Goal: Task Accomplishment & Management: Manage account settings

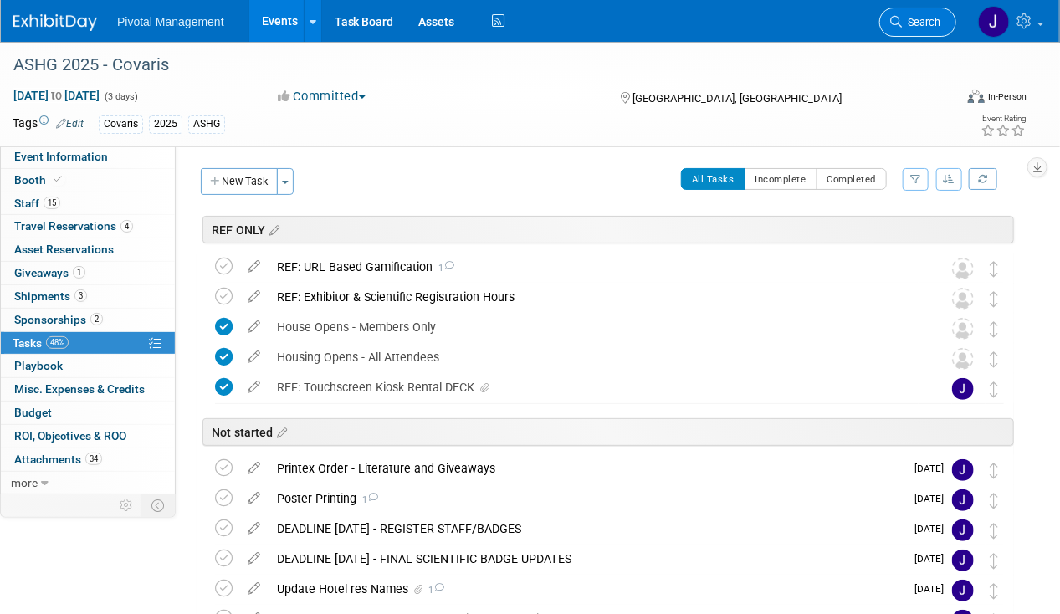
click at [916, 21] on span "Search" at bounding box center [921, 22] width 38 height 13
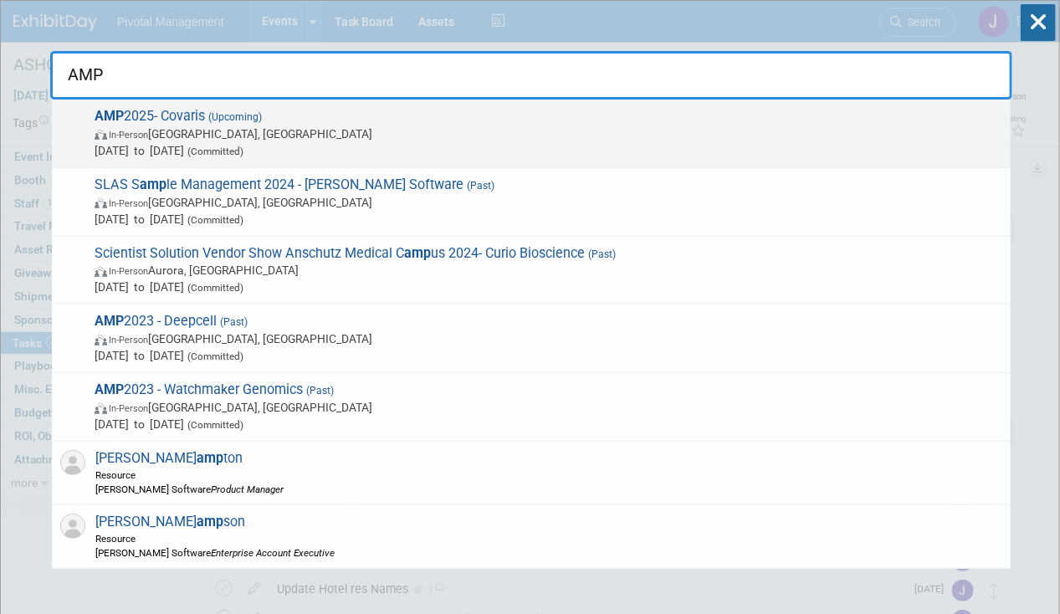
type input "AMP"
click at [187, 137] on span "In-Person Boston, MA" at bounding box center [549, 134] width 908 height 17
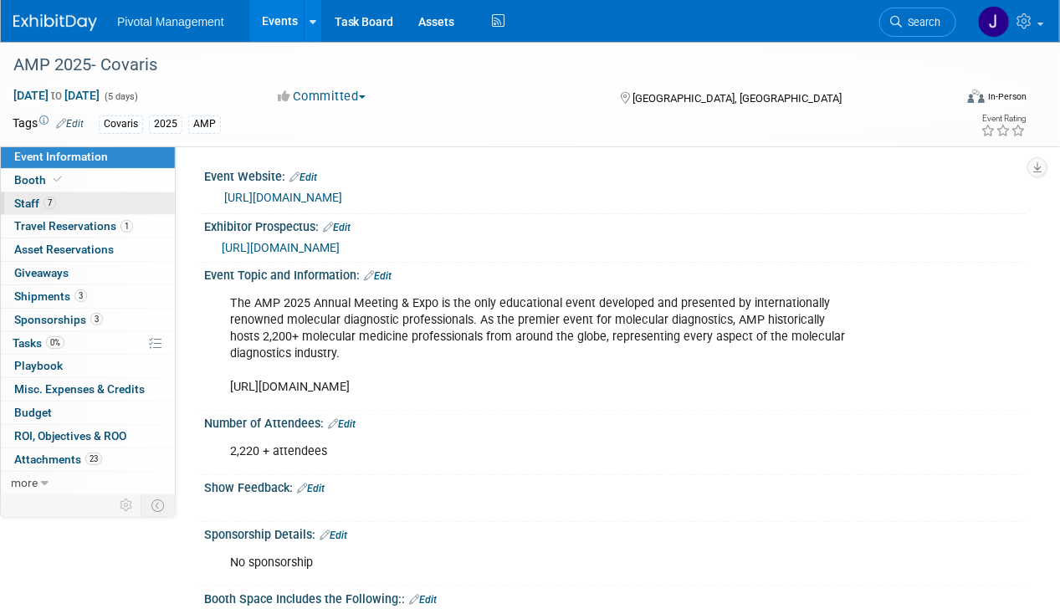
click at [107, 207] on link "7 Staff 7" at bounding box center [88, 203] width 174 height 23
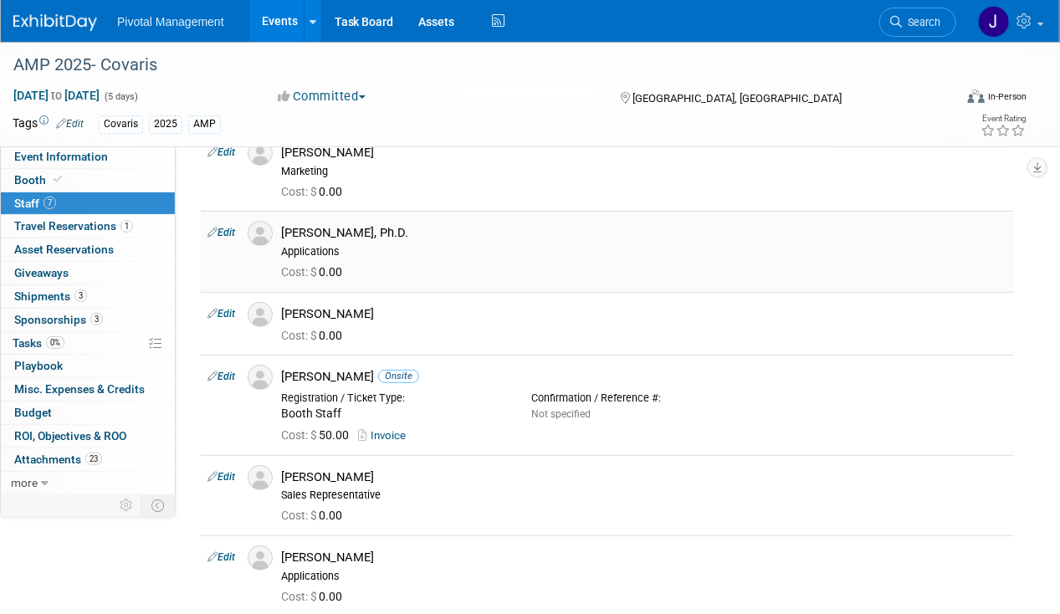
scroll to position [112, 0]
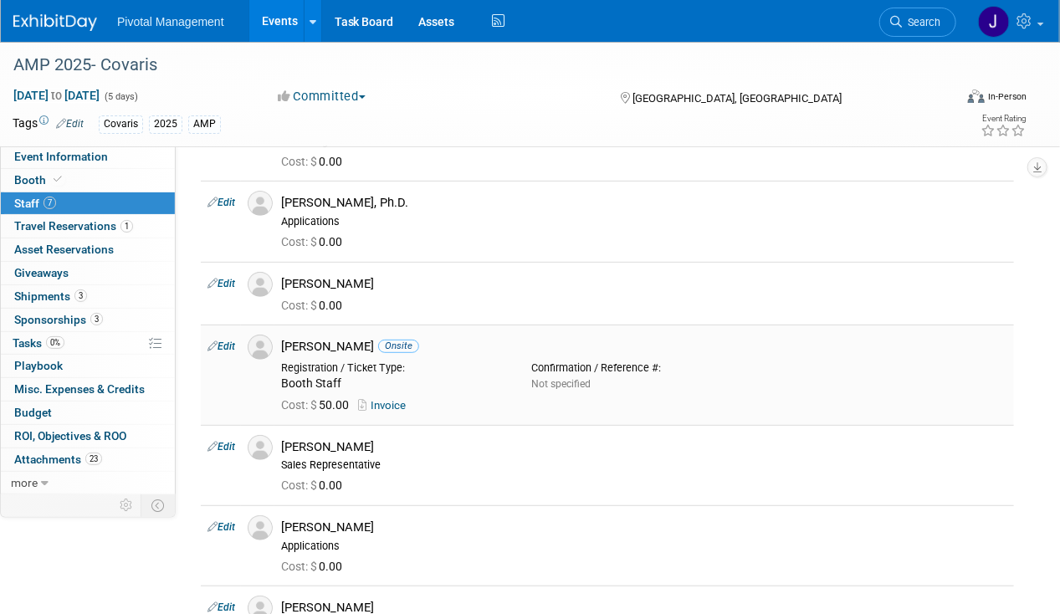
click at [350, 341] on div "Greg Endress Onsite" at bounding box center [644, 347] width 726 height 16
click at [901, 23] on icon at bounding box center [896, 22] width 12 height 12
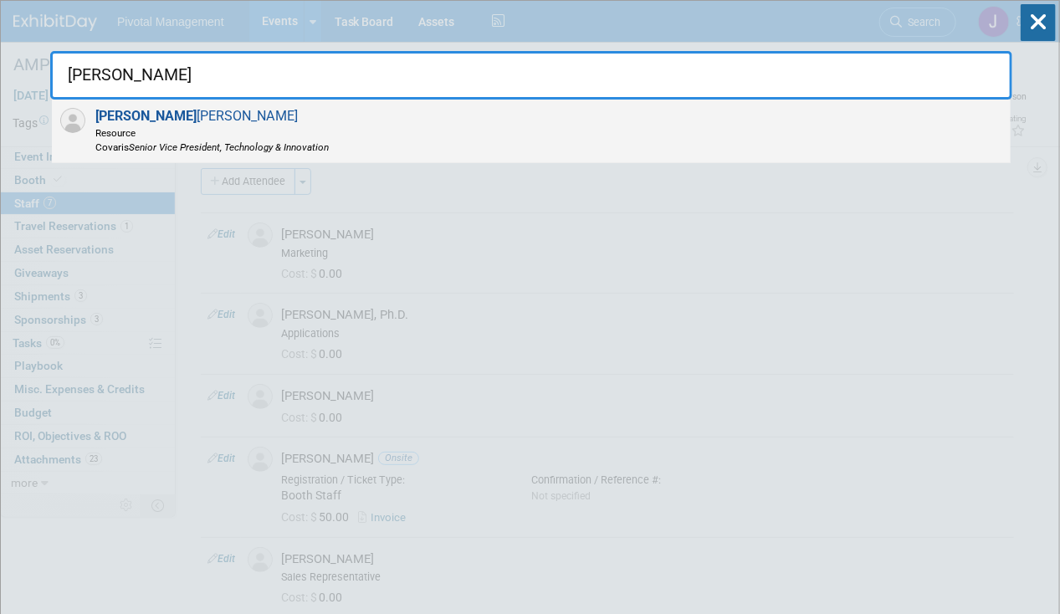
click at [484, 151] on div "Greg Endress Resource Covaris Senior Vice President, Technology & Innovation" at bounding box center [531, 132] width 959 height 64
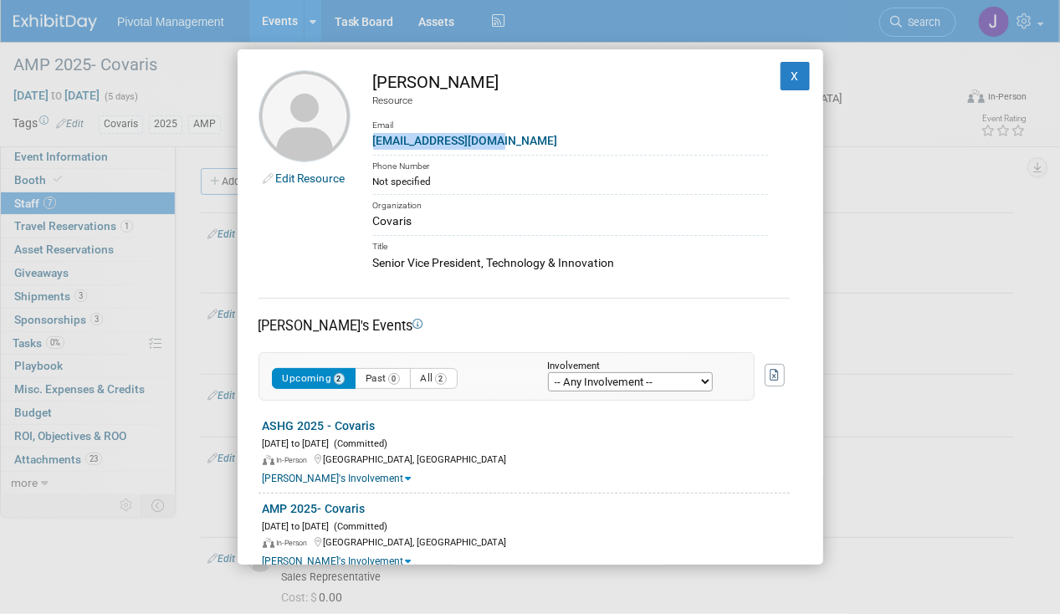
drag, startPoint x: 511, startPoint y: 137, endPoint x: 373, endPoint y: 141, distance: 137.3
click at [373, 141] on div "gendress@covaris.com" at bounding box center [570, 141] width 395 height 18
copy link "gendress@covaris.com"
click at [781, 74] on button "X" at bounding box center [796, 76] width 30 height 28
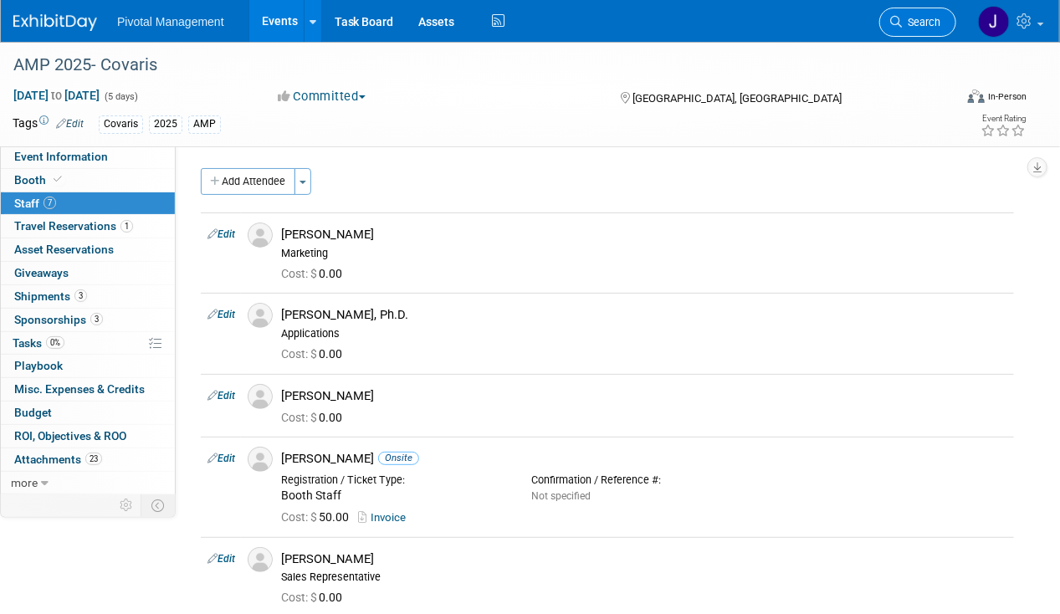
click at [916, 13] on link "Search" at bounding box center [918, 22] width 77 height 29
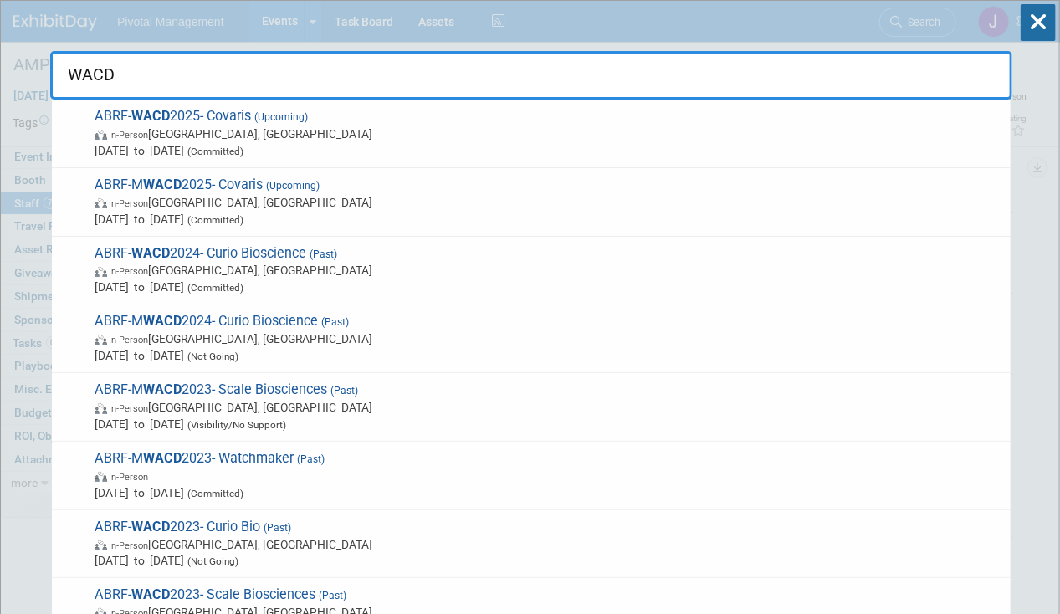
type input "WACD"
click at [355, 151] on span "Oct 7, 2025 to Oct 8, 2025 (Committed)" at bounding box center [549, 150] width 908 height 17
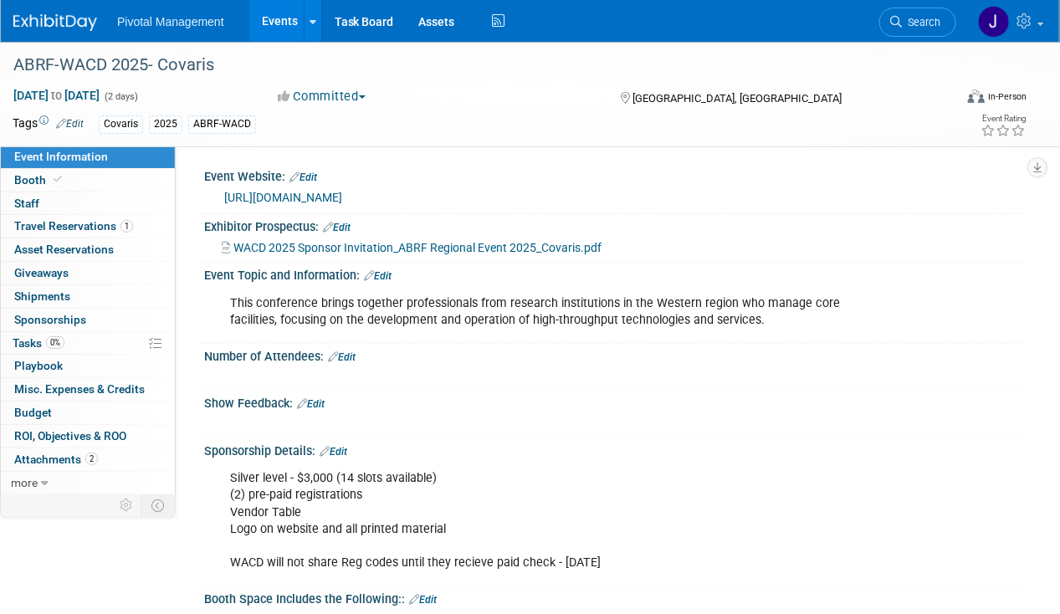
click at [312, 199] on link "https://wacd.abrf.org/" at bounding box center [283, 197] width 118 height 13
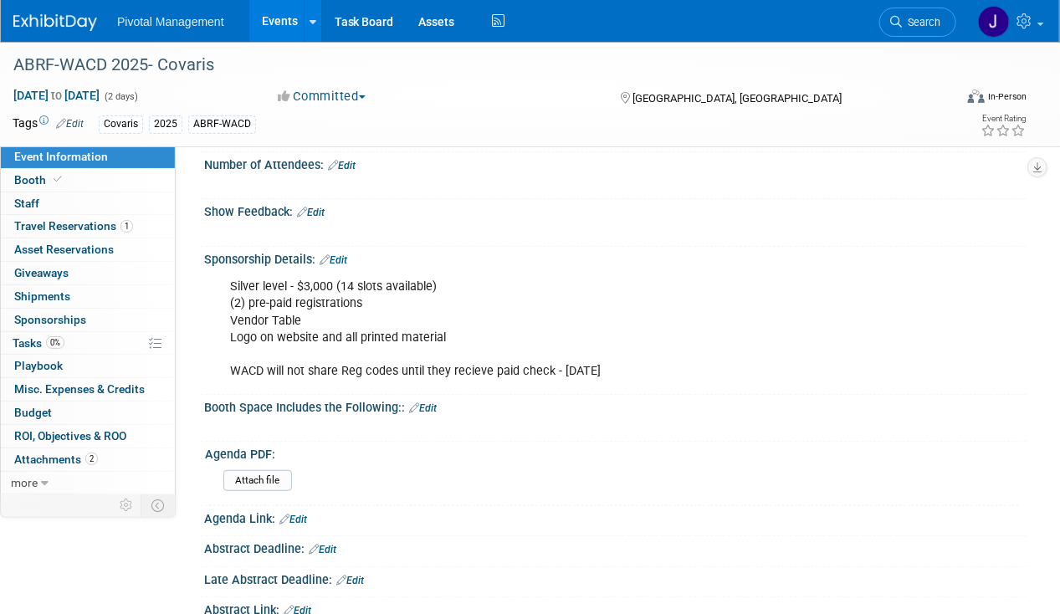
scroll to position [208, 0]
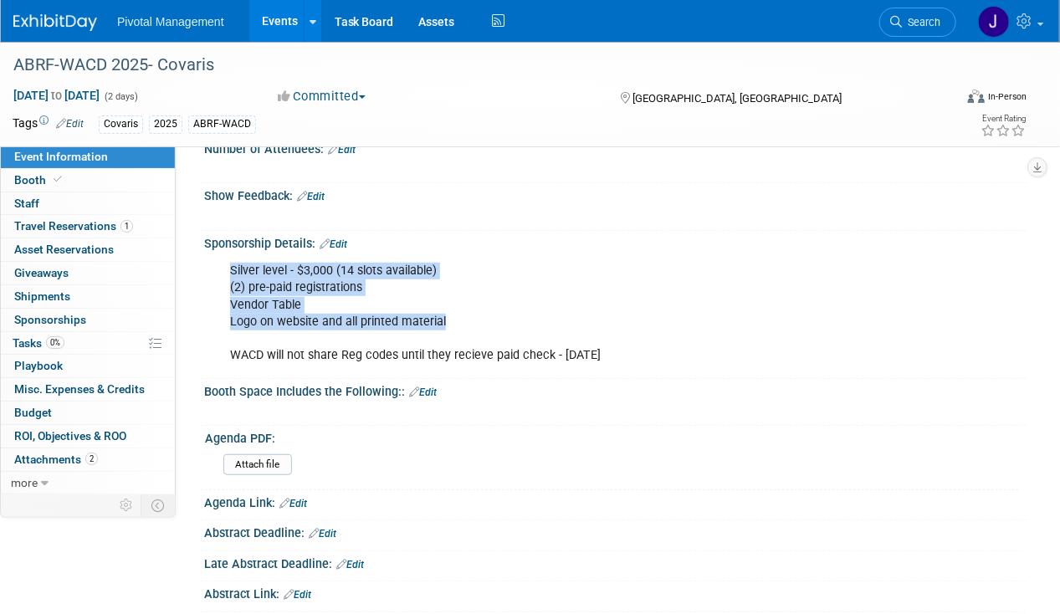
drag, startPoint x: 228, startPoint y: 270, endPoint x: 504, endPoint y: 321, distance: 280.0
click at [504, 321] on div "Silver level - $3,000 (14 slots available) (2) pre-paid registrations Vendor Ta…" at bounding box center [541, 312] width 646 height 117
copy div "Silver level - $3,000 (14 slots available) (2) pre-paid registrations Vendor Ta…"
click at [265, 28] on link "Events" at bounding box center [279, 21] width 61 height 42
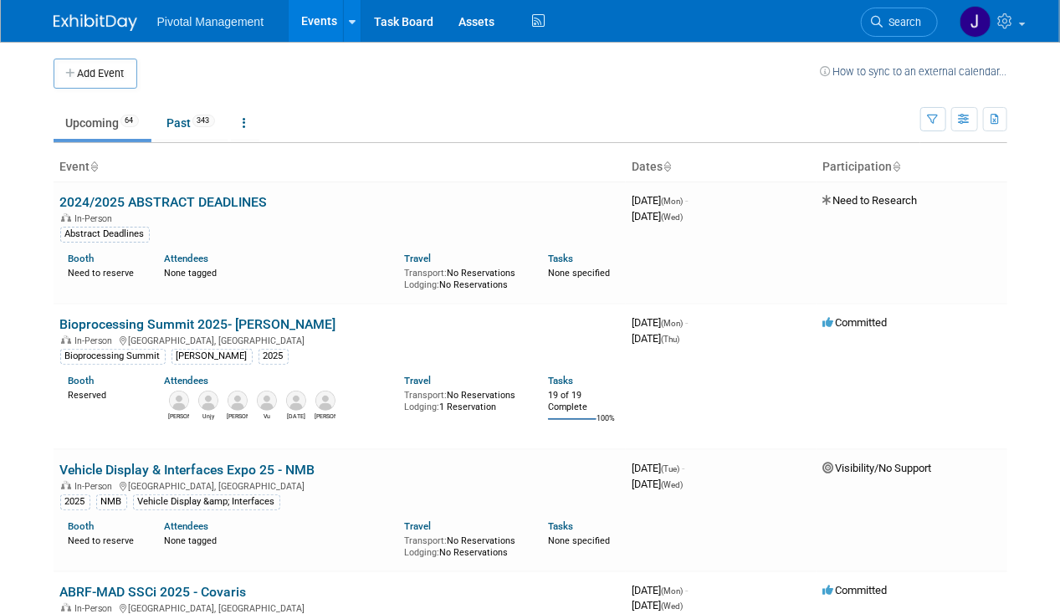
click at [918, 23] on span "Search" at bounding box center [903, 22] width 38 height 13
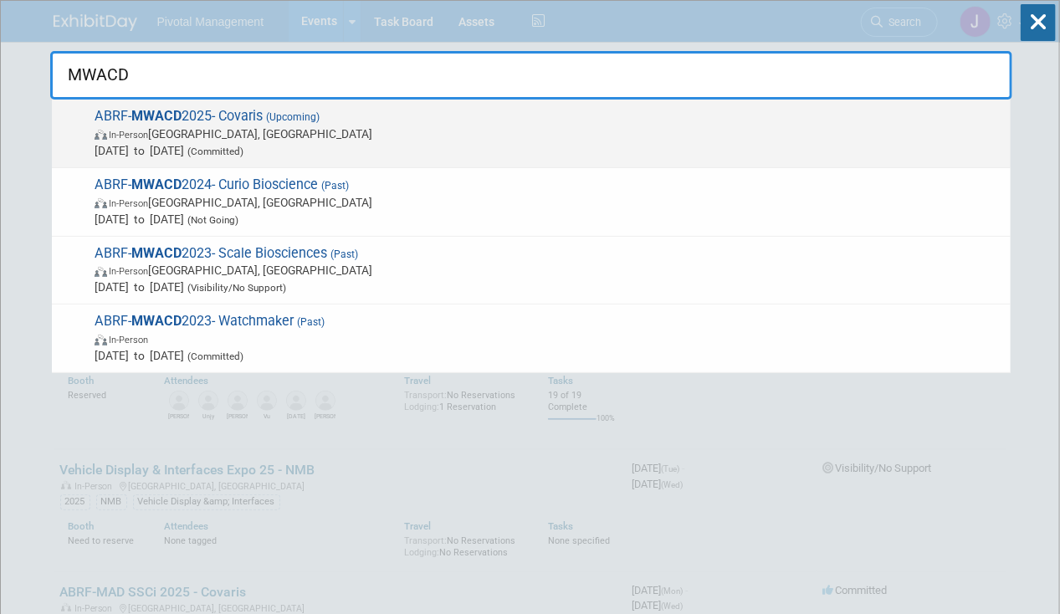
type input "MWACD"
click at [261, 142] on span "[DATE] to [DATE] (Committed)" at bounding box center [549, 150] width 908 height 17
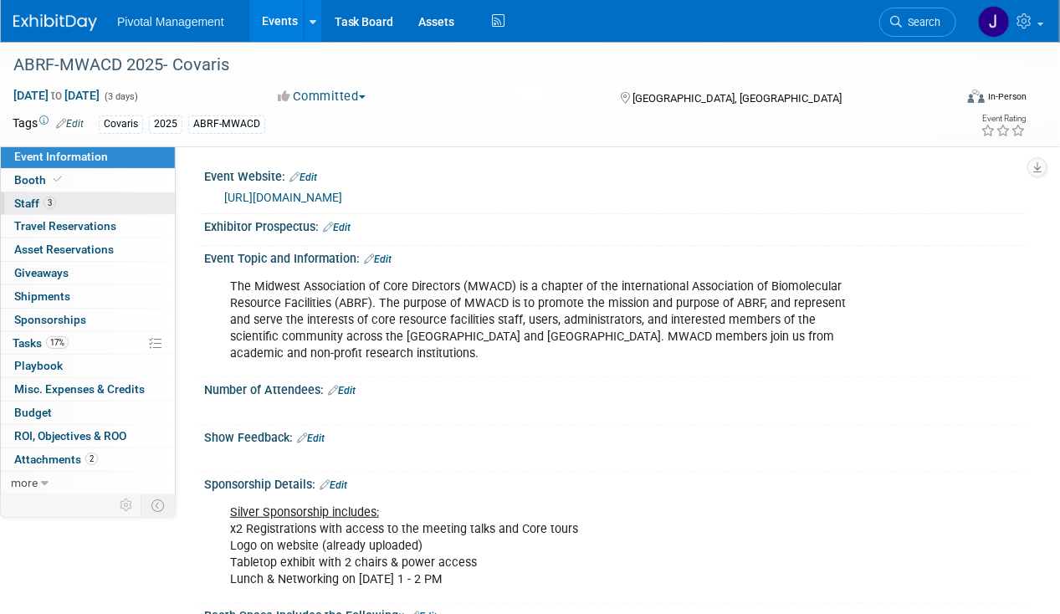
click at [68, 198] on link "3 Staff 3" at bounding box center [88, 203] width 174 height 23
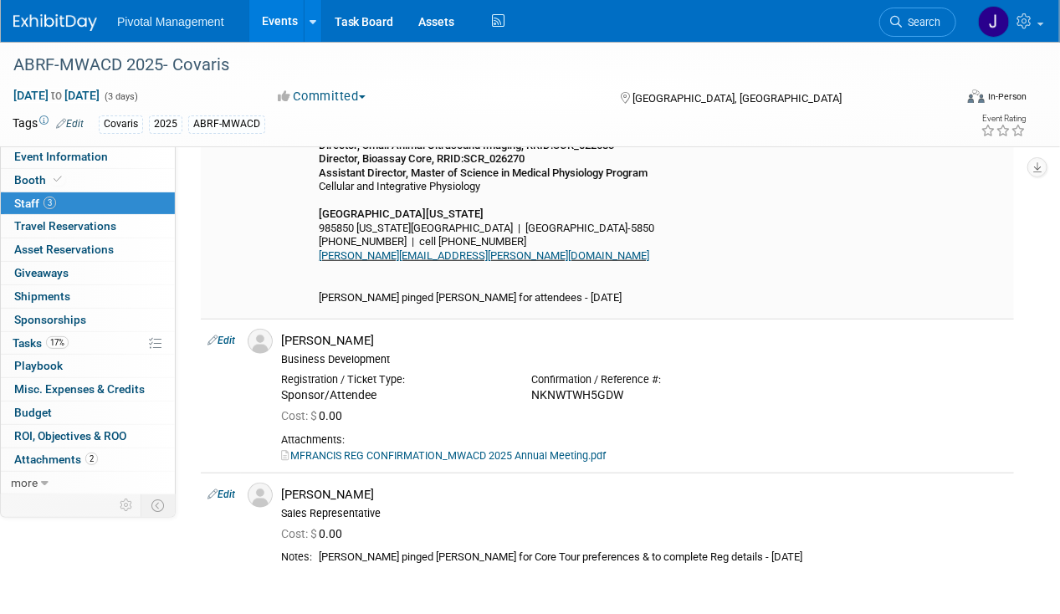
scroll to position [572, 0]
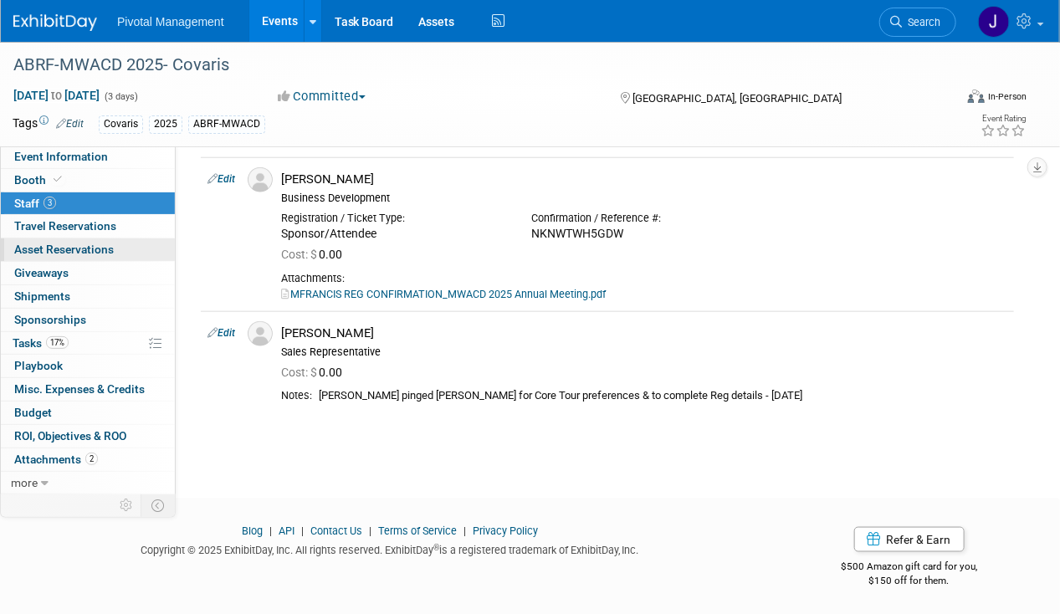
click at [54, 243] on span "Asset Reservations 0" at bounding box center [64, 249] width 100 height 13
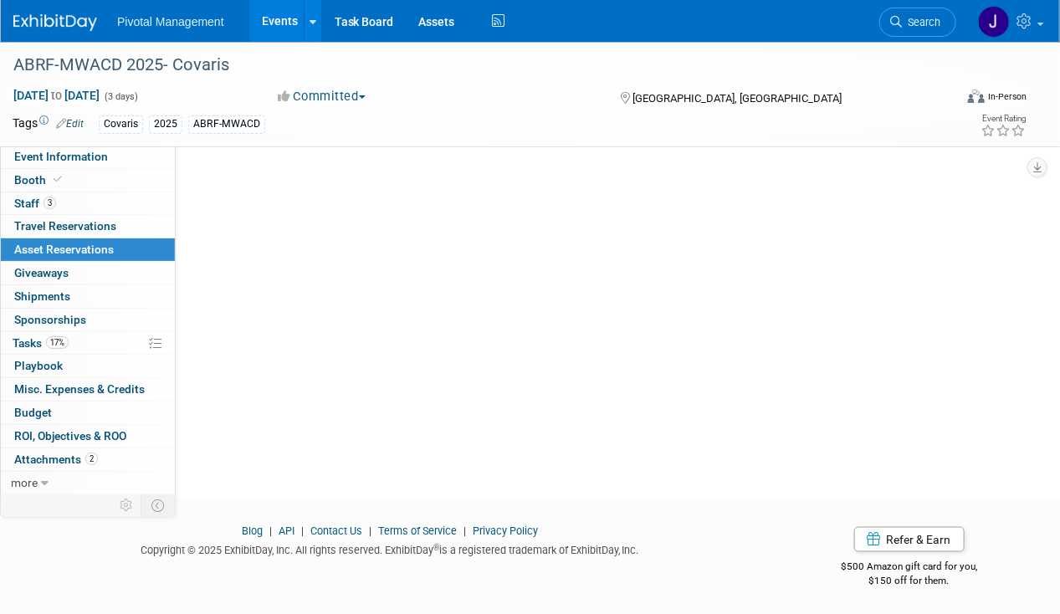
scroll to position [0, 0]
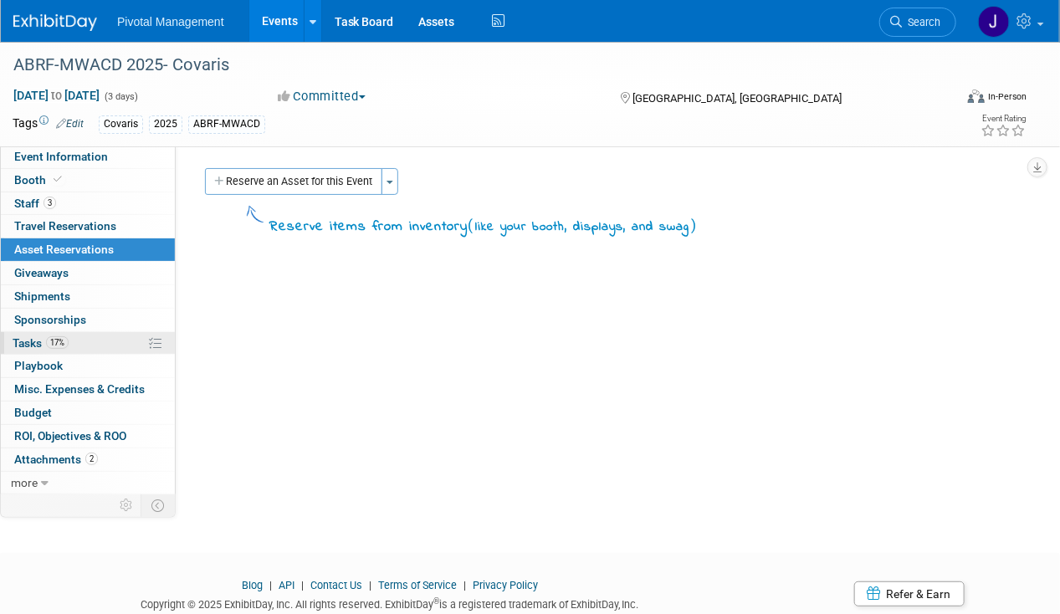
click at [58, 332] on link "17% Tasks 17%" at bounding box center [88, 343] width 174 height 23
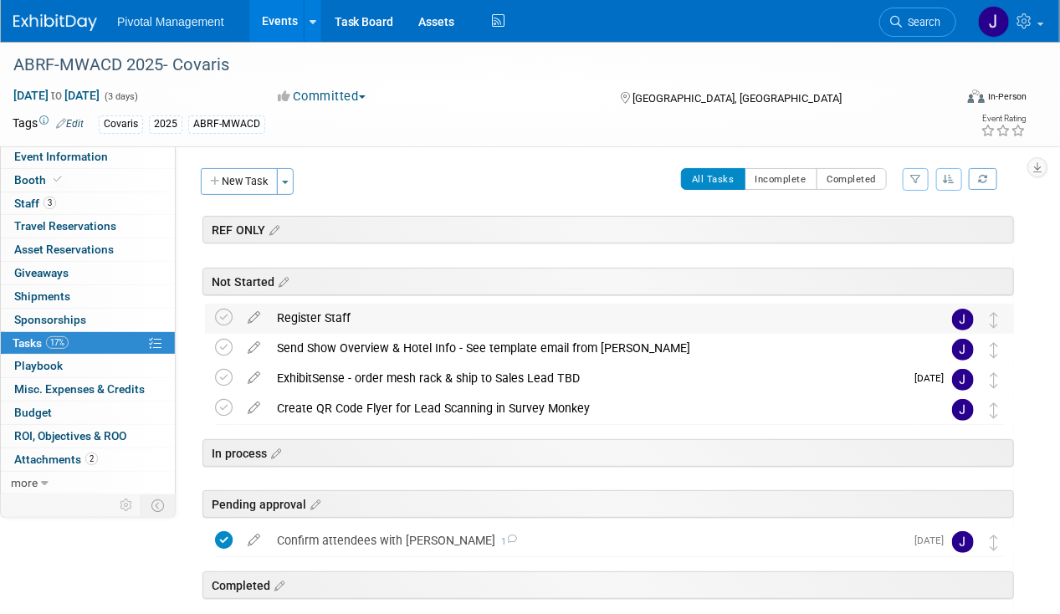
click at [331, 316] on div "Register Staff" at bounding box center [594, 318] width 650 height 28
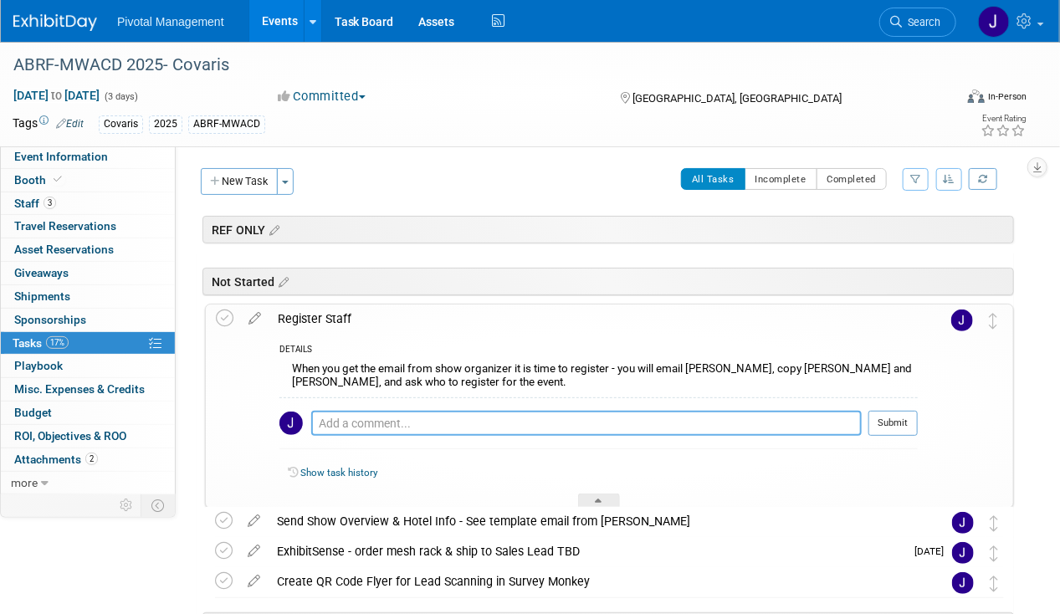
click at [373, 423] on textarea at bounding box center [586, 423] width 551 height 25
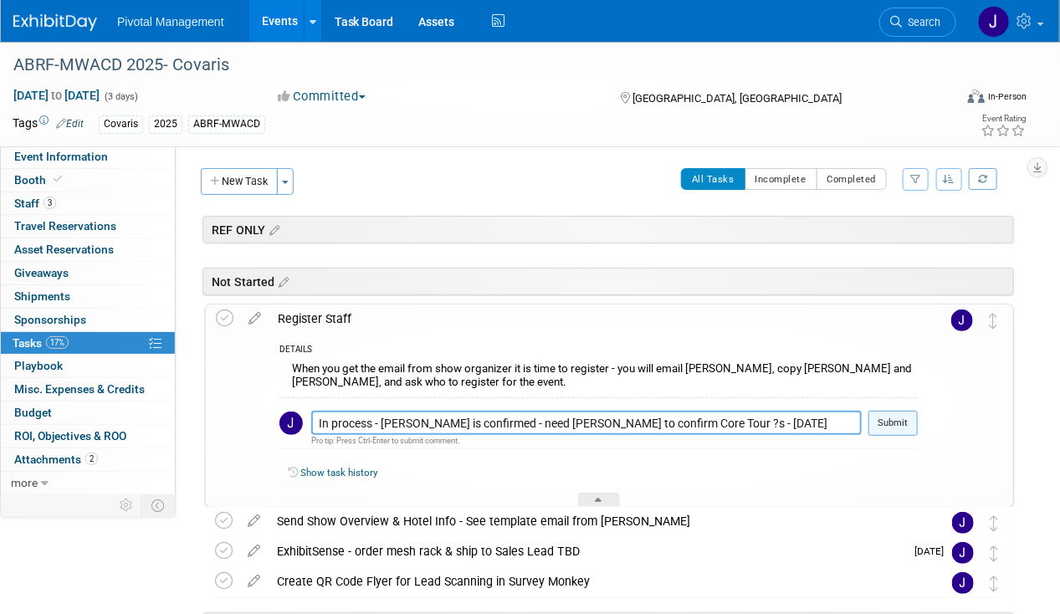
type textarea "In process - Miachel is confirmed - need Sujash to confirm Core Tour ?s - 08.18…"
click at [900, 417] on button "Submit" at bounding box center [893, 423] width 49 height 25
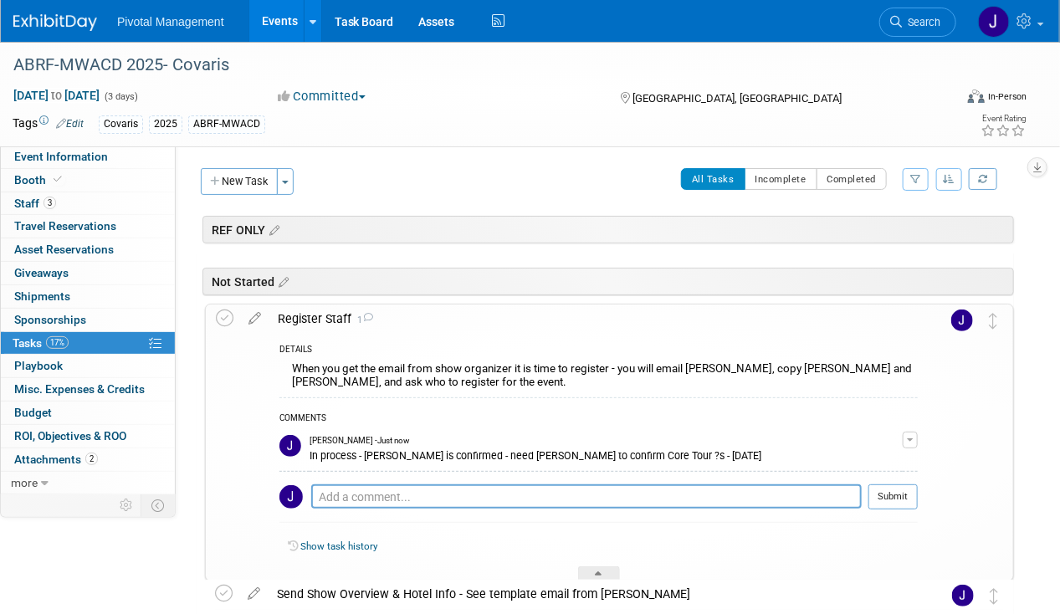
click at [382, 321] on div "Register Staff 1" at bounding box center [593, 319] width 649 height 28
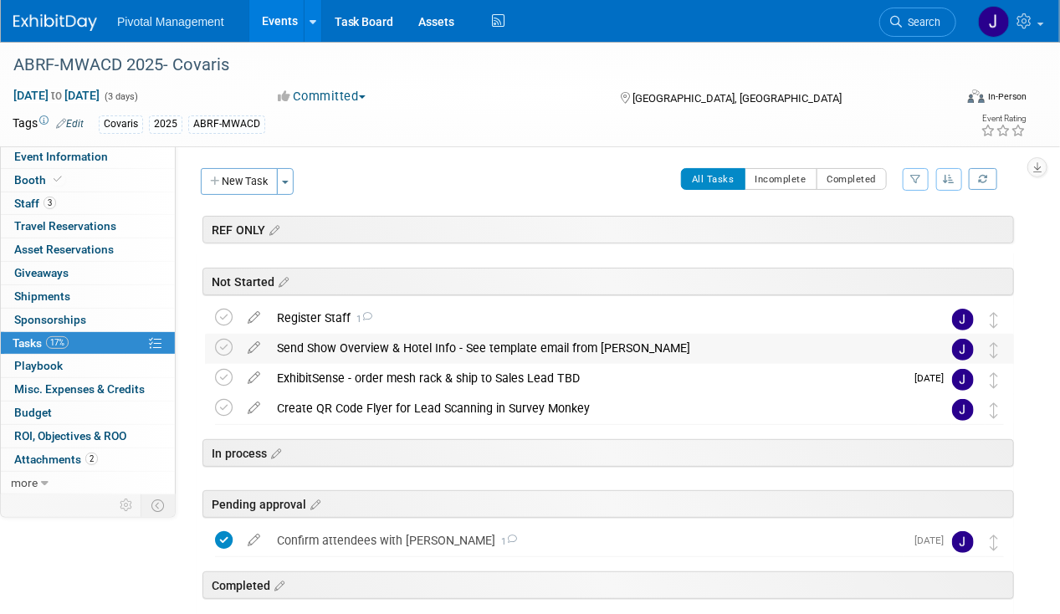
click at [321, 336] on div "Send Show Overview & Hotel Info - See template email from Briana" at bounding box center [594, 348] width 650 height 28
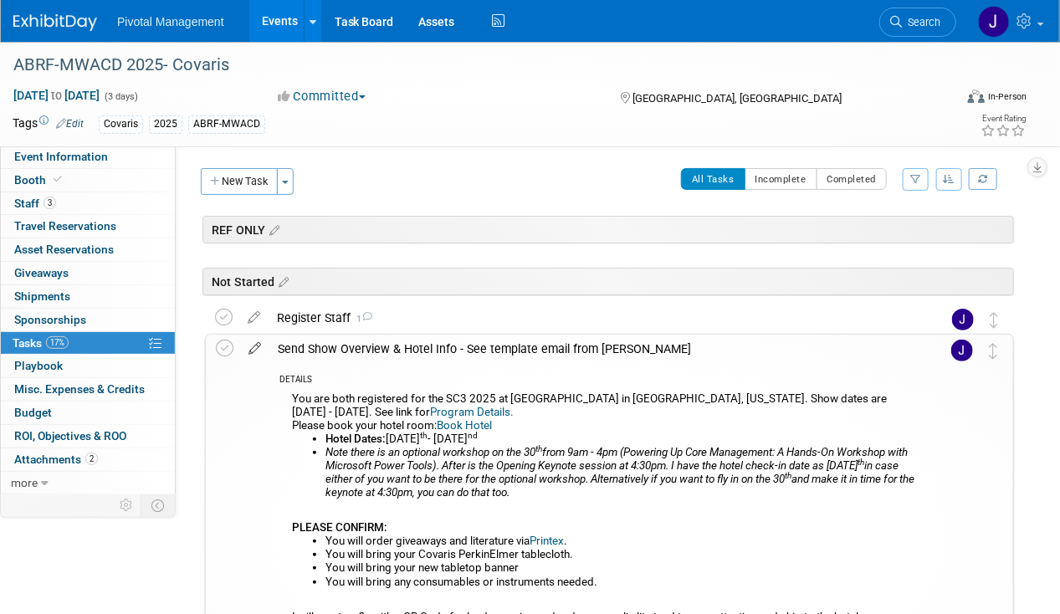
click at [245, 346] on icon at bounding box center [254, 345] width 29 height 21
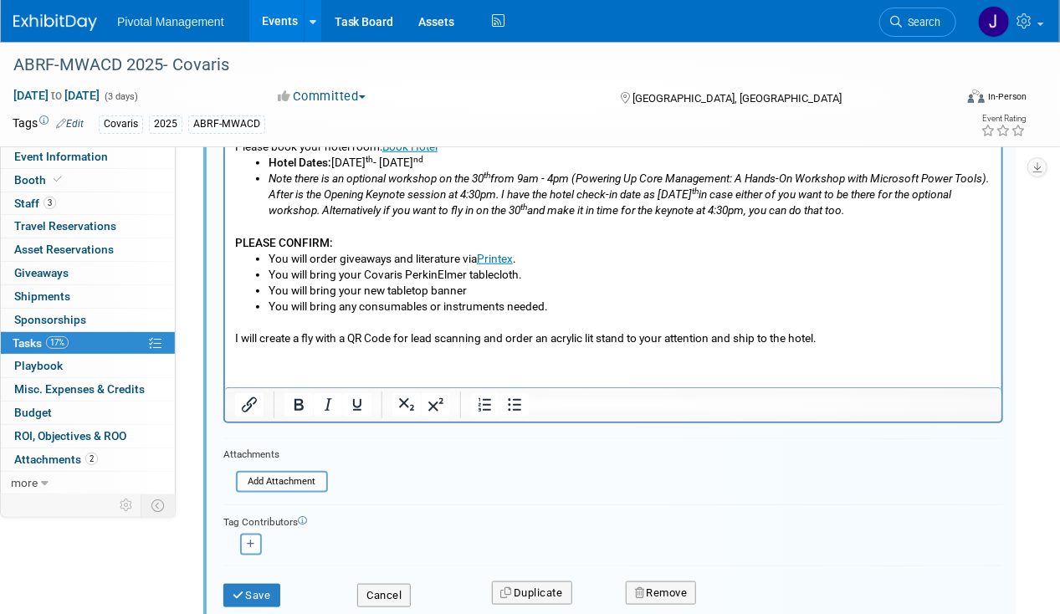
scroll to position [425, 0]
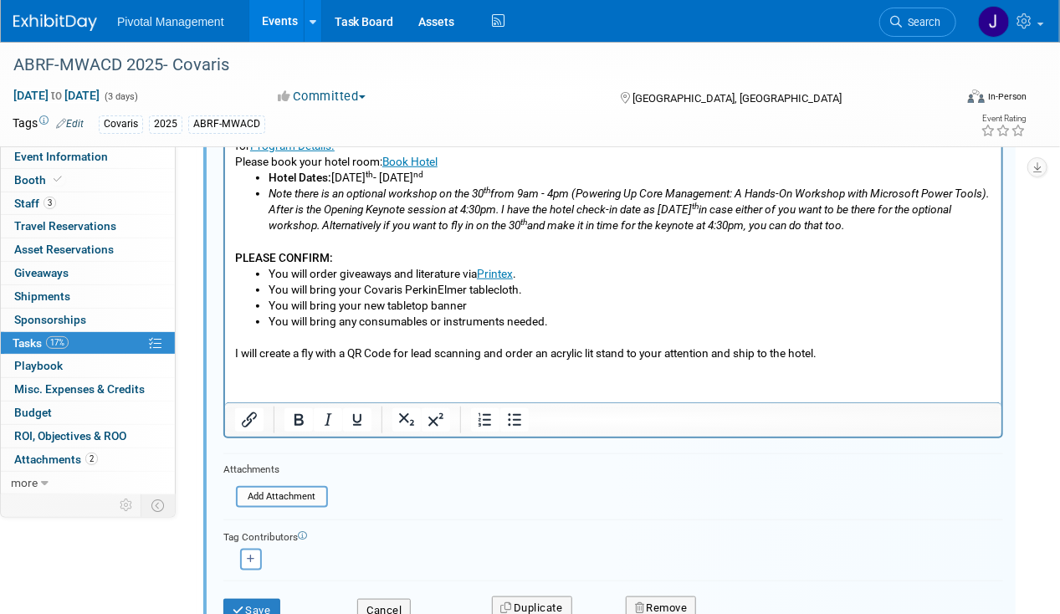
click at [402, 333] on p "I will create a fly with a QR Code for lead scanning and order an acrylic lit s…" at bounding box center [612, 345] width 757 height 32
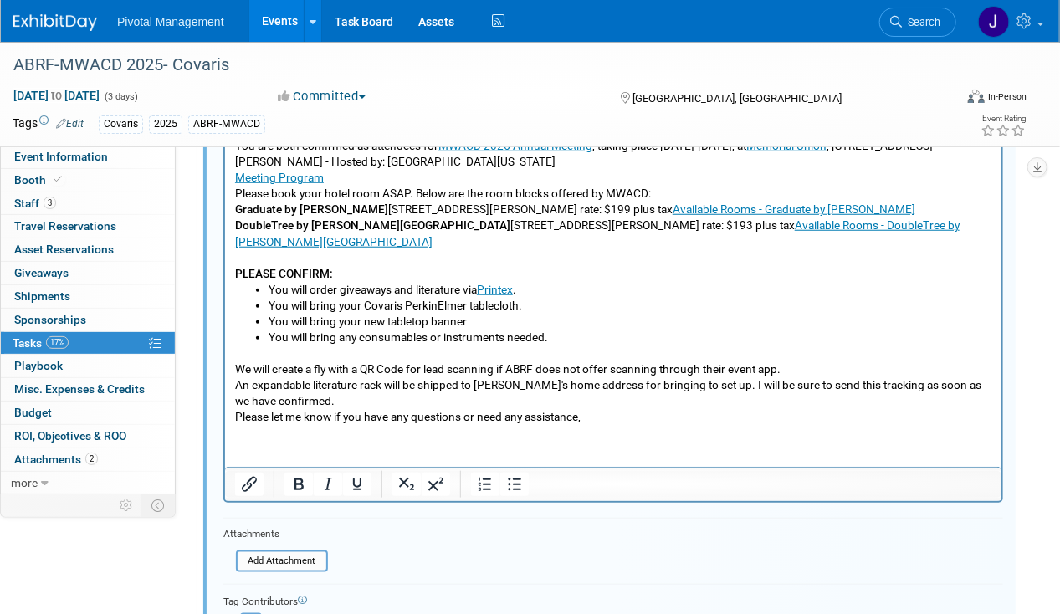
click at [296, 424] on html "Hello Michael and Sujash, You are both confirmed as attendees for MWACD 2025 An…" at bounding box center [612, 270] width 777 height 310
click at [653, 421] on p "We will create a fly with a QR Code for lead scanning if ABRF does not offer sc…" at bounding box center [612, 385] width 757 height 80
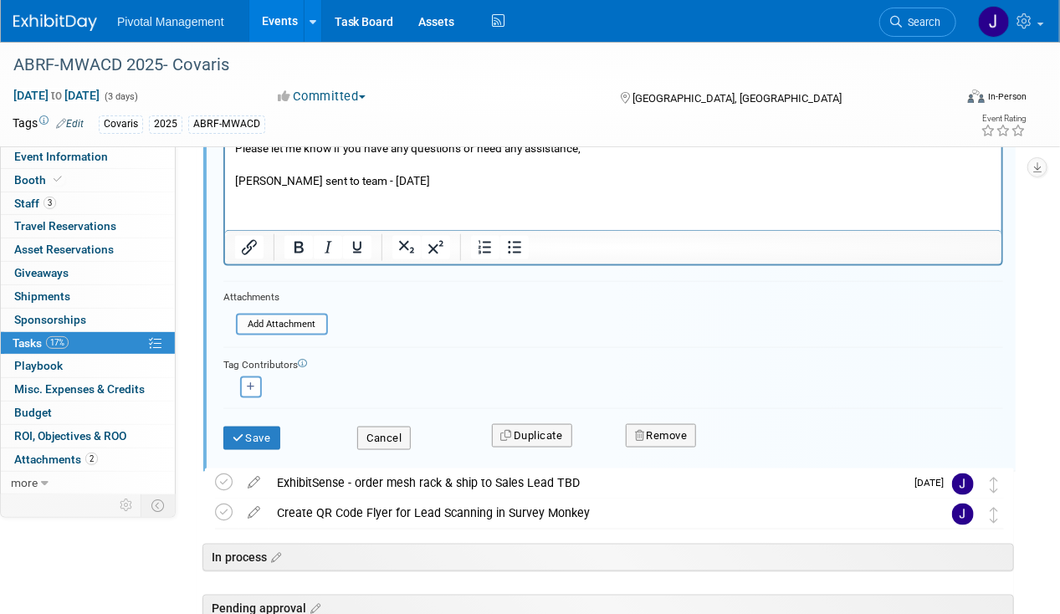
scroll to position [694, 0]
click at [241, 438] on button "Save" at bounding box center [251, 438] width 57 height 23
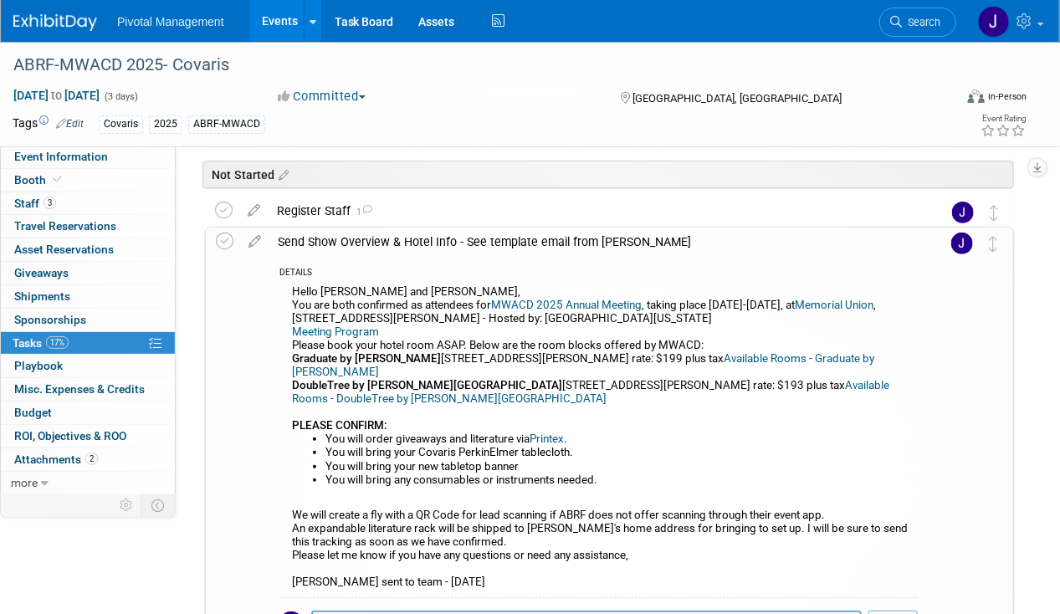
scroll to position [102, 0]
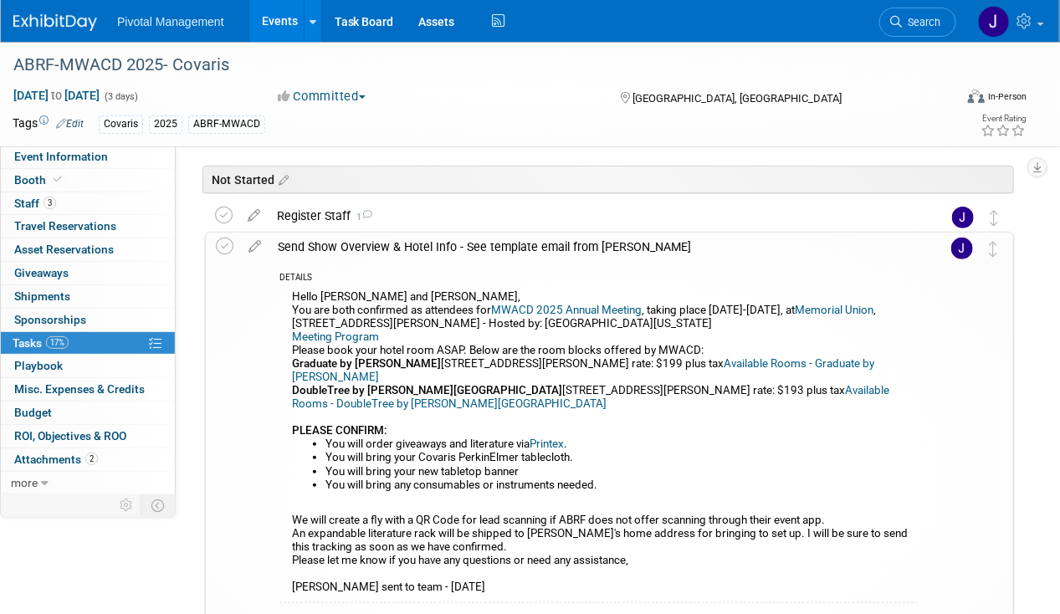
click at [375, 255] on div "Send Show Overview & Hotel Info - See template email from Briana" at bounding box center [593, 247] width 649 height 28
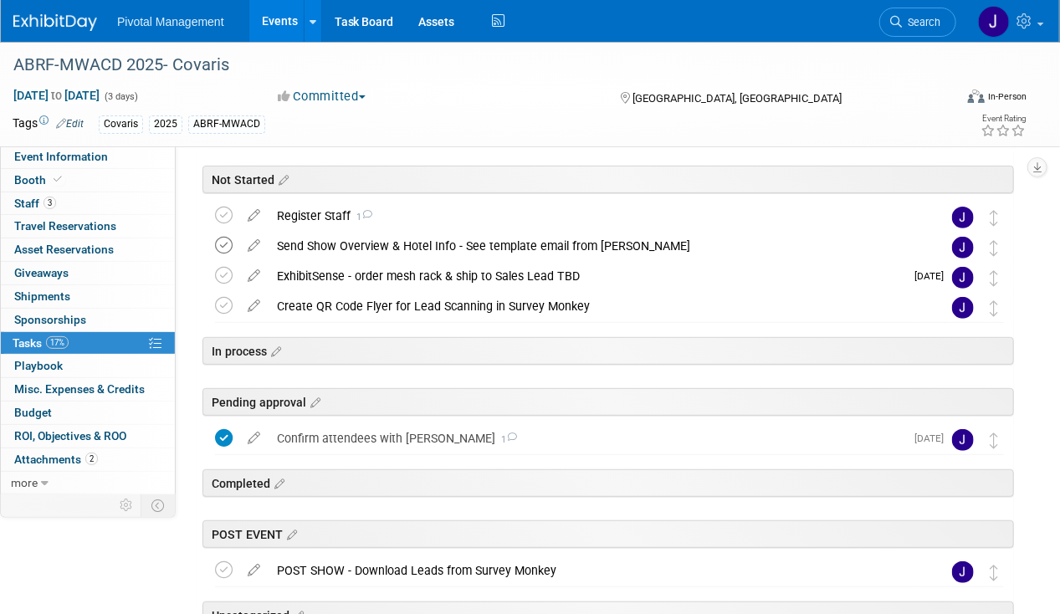
click at [224, 239] on icon at bounding box center [224, 246] width 18 height 18
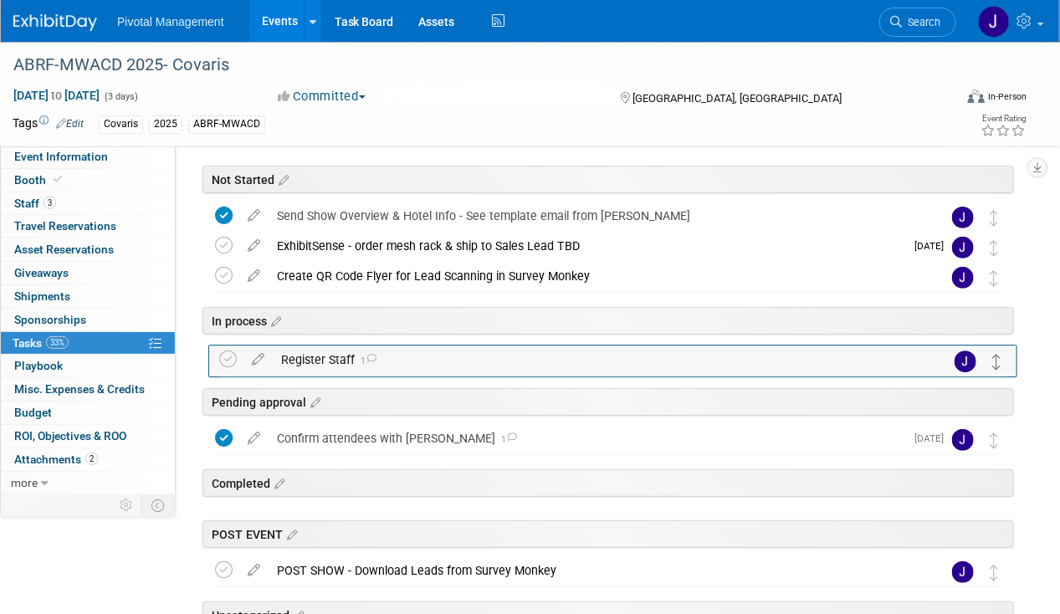
drag, startPoint x: 998, startPoint y: 210, endPoint x: 1001, endPoint y: 356, distance: 145.6
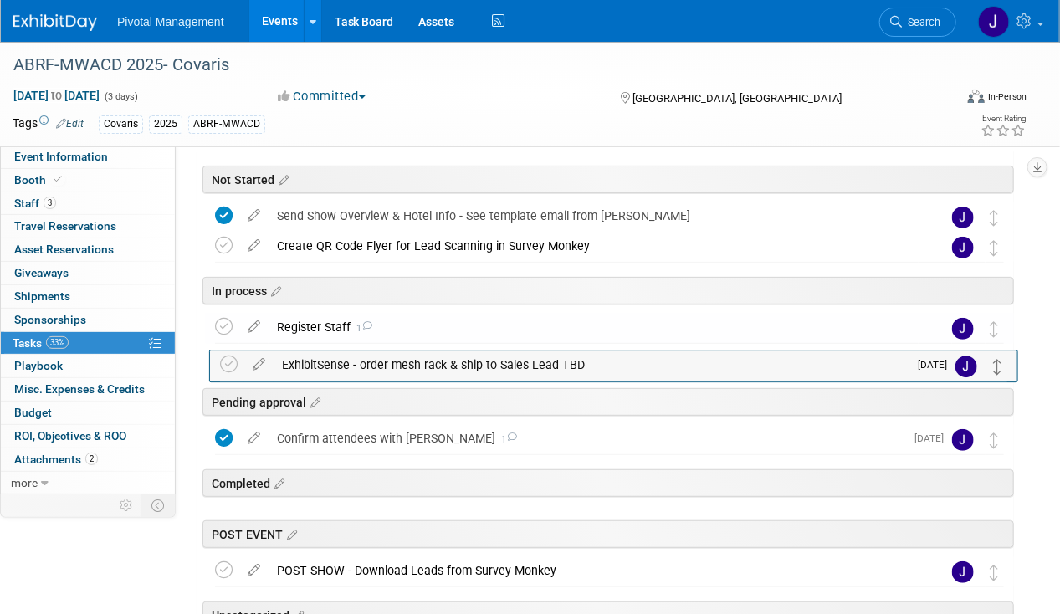
drag, startPoint x: 997, startPoint y: 241, endPoint x: 1001, endPoint y: 360, distance: 118.9
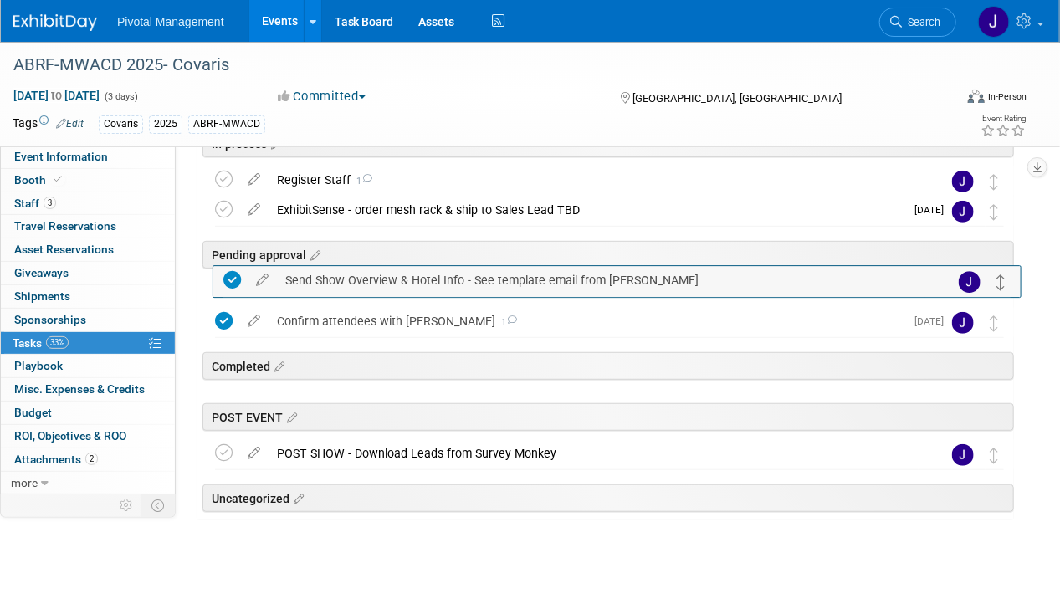
scroll to position [226, 0]
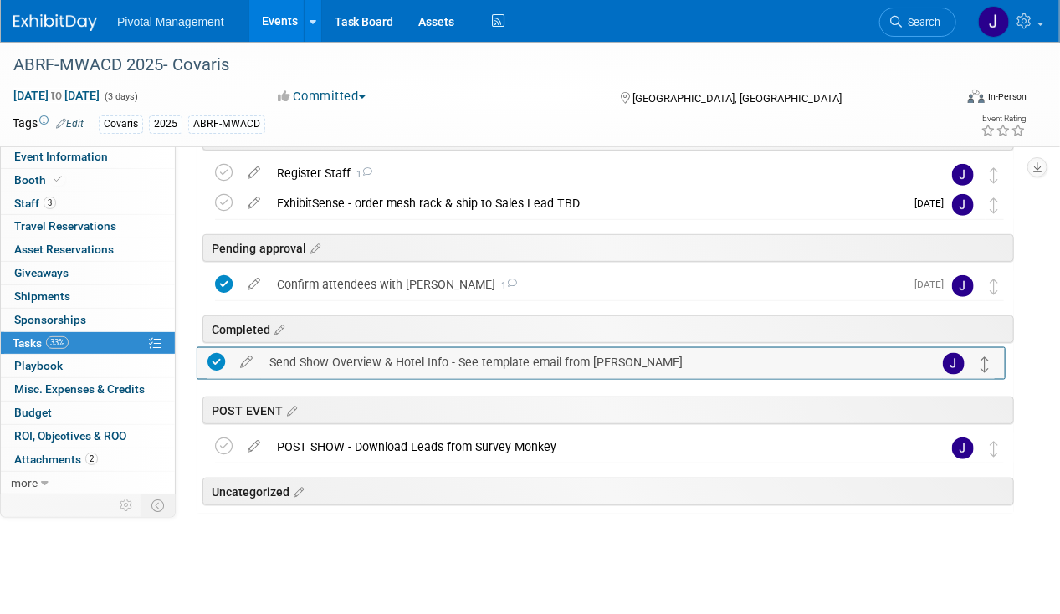
drag, startPoint x: 998, startPoint y: 209, endPoint x: 988, endPoint y: 357, distance: 148.4
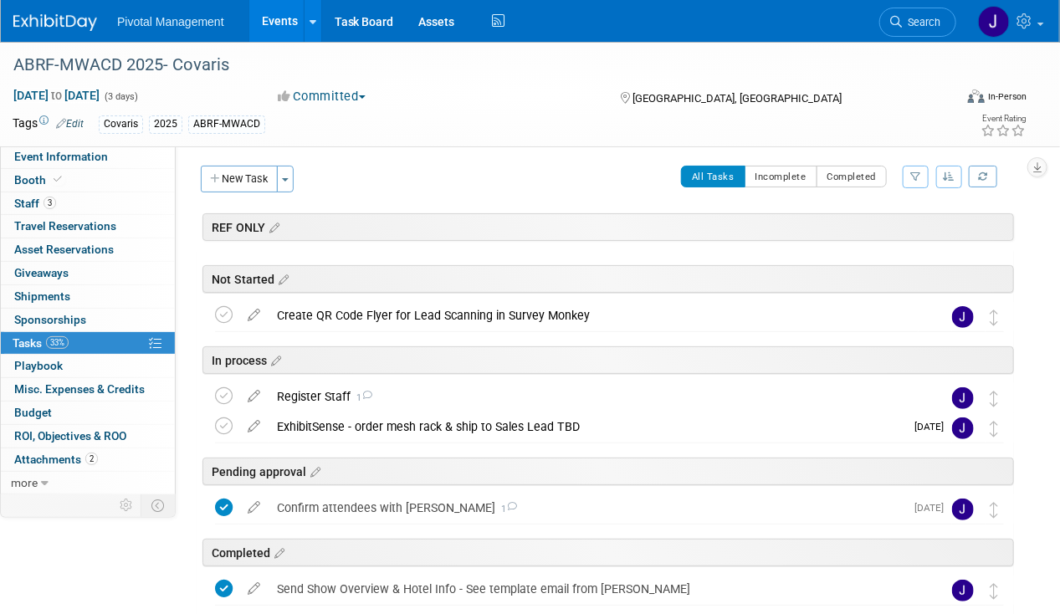
scroll to position [0, 0]
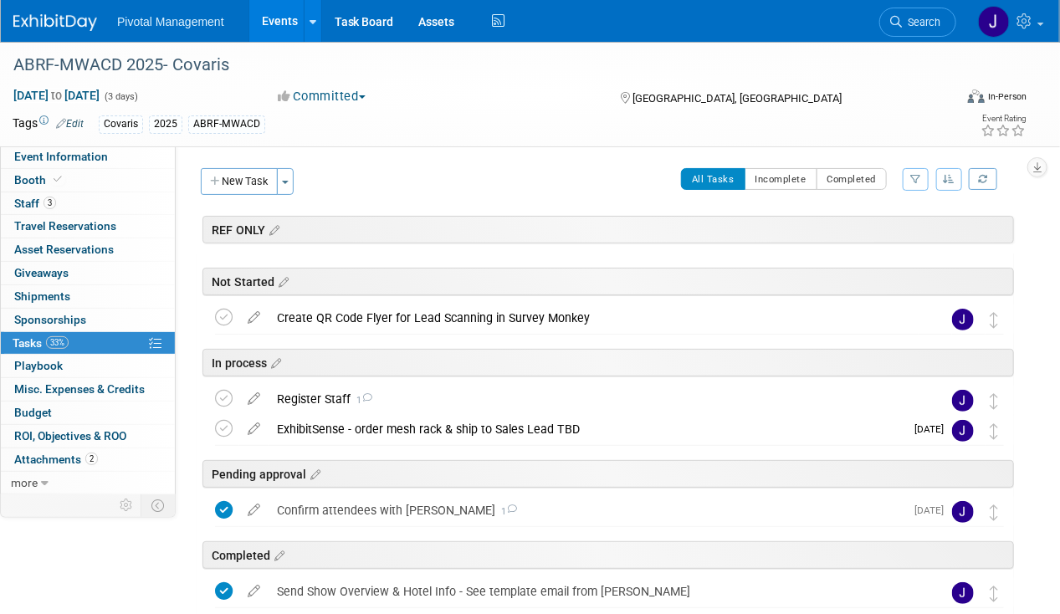
click at [276, 23] on link "Events" at bounding box center [279, 21] width 61 height 42
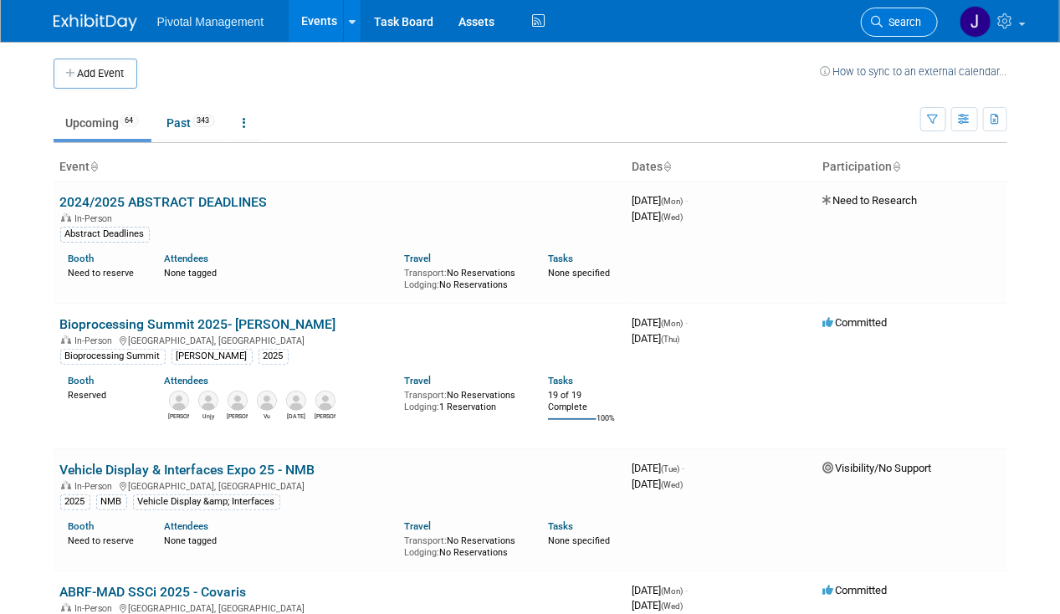
click at [924, 26] on link "Search" at bounding box center [899, 22] width 77 height 29
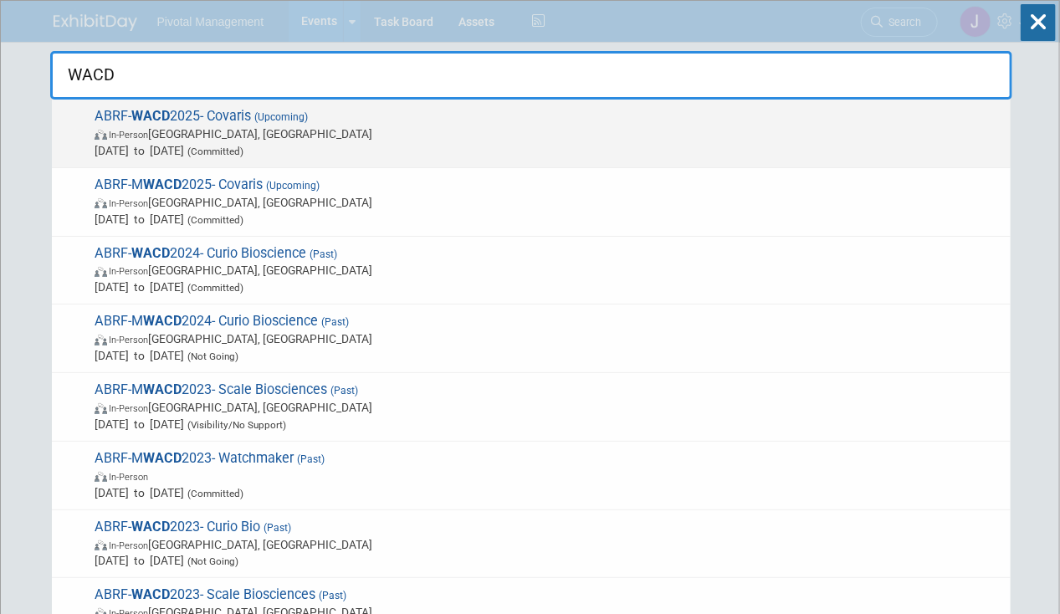
type input "WACD"
click at [256, 124] on span "ABRF- WACD 2025- Covaris (Upcoming) In-Person Seattle, WA Oct 7, 2025 to Oct 8,…" at bounding box center [546, 133] width 913 height 51
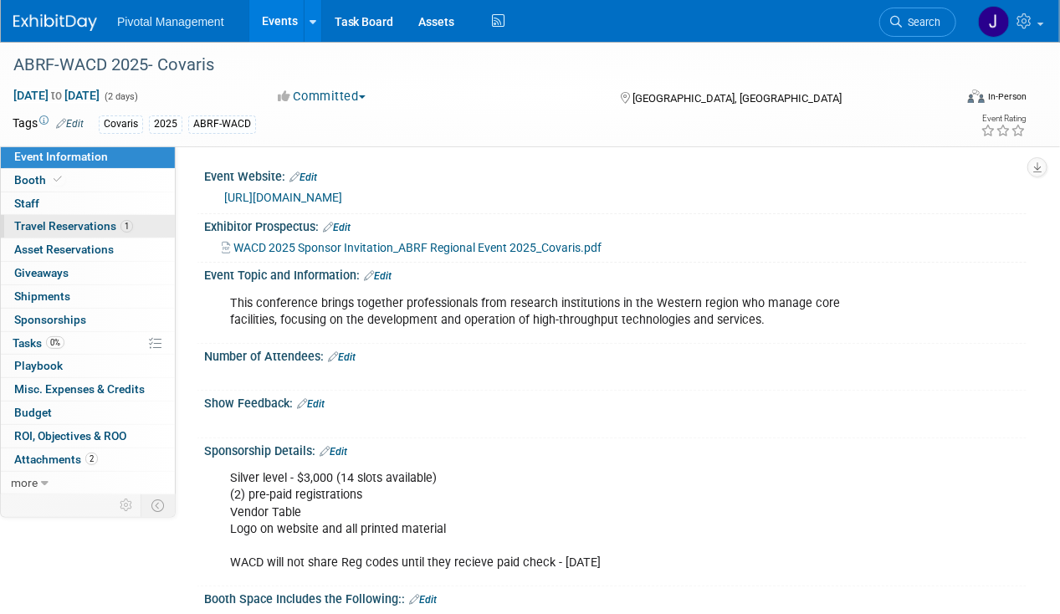
click at [88, 219] on span "Travel Reservations 1" at bounding box center [73, 225] width 119 height 13
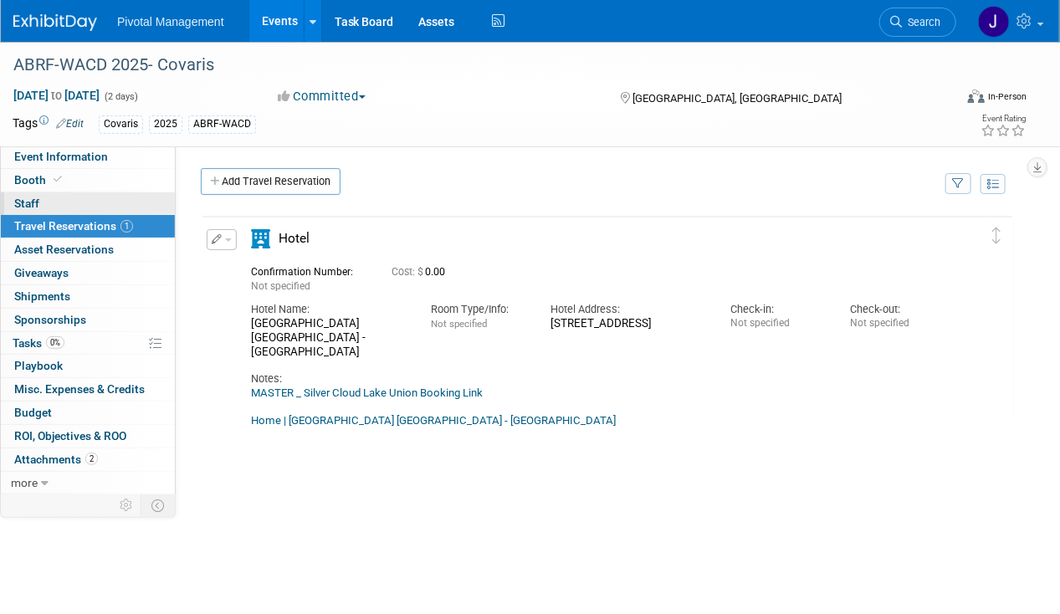
click at [75, 213] on link "0 Staff 0" at bounding box center [88, 203] width 174 height 23
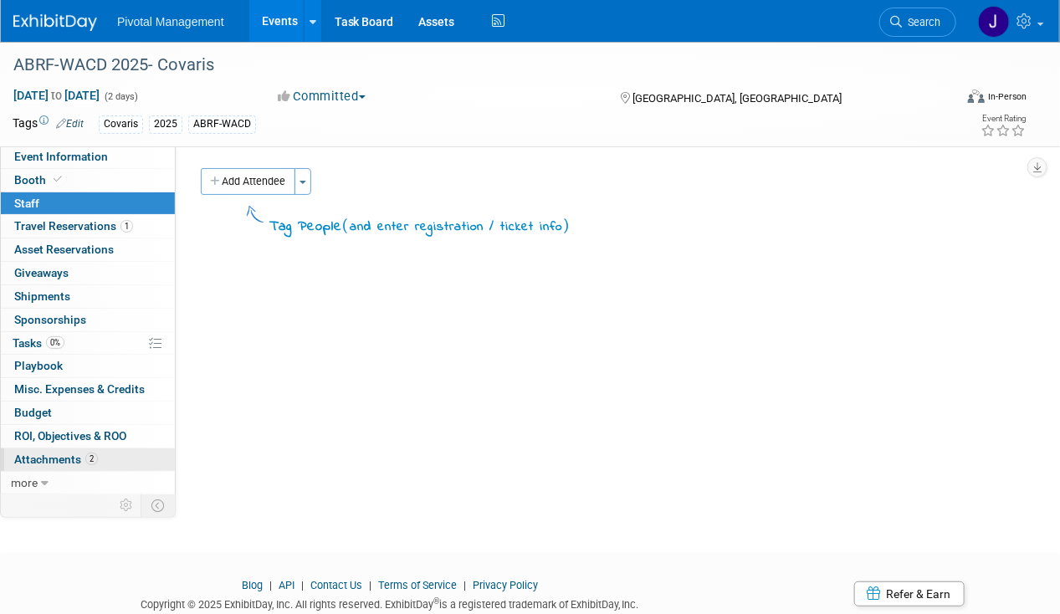
click at [64, 449] on link "2 Attachments 2" at bounding box center [88, 460] width 174 height 23
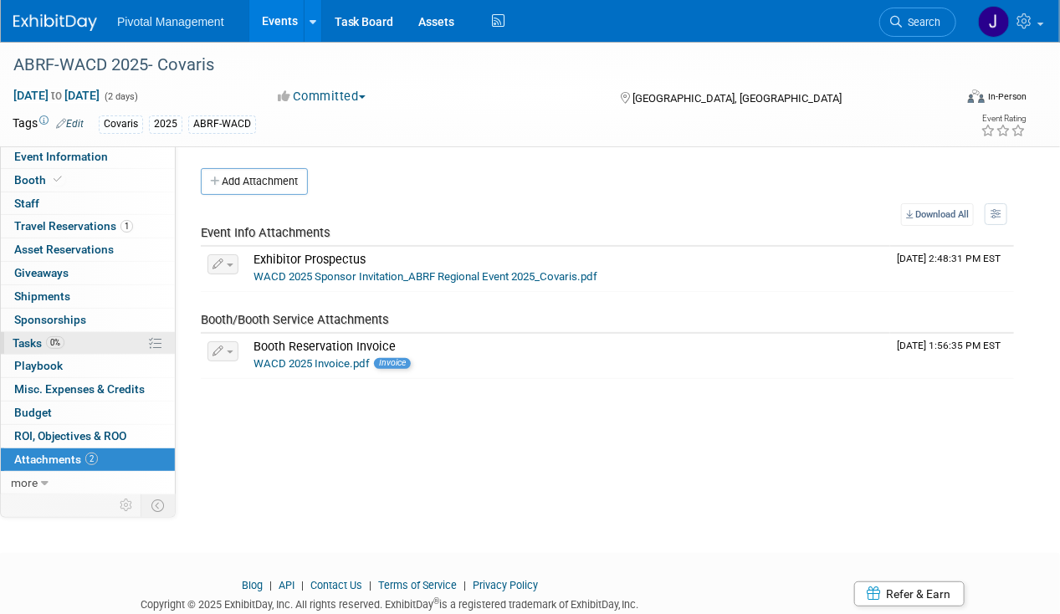
click at [42, 340] on span "Tasks 0%" at bounding box center [39, 342] width 52 height 13
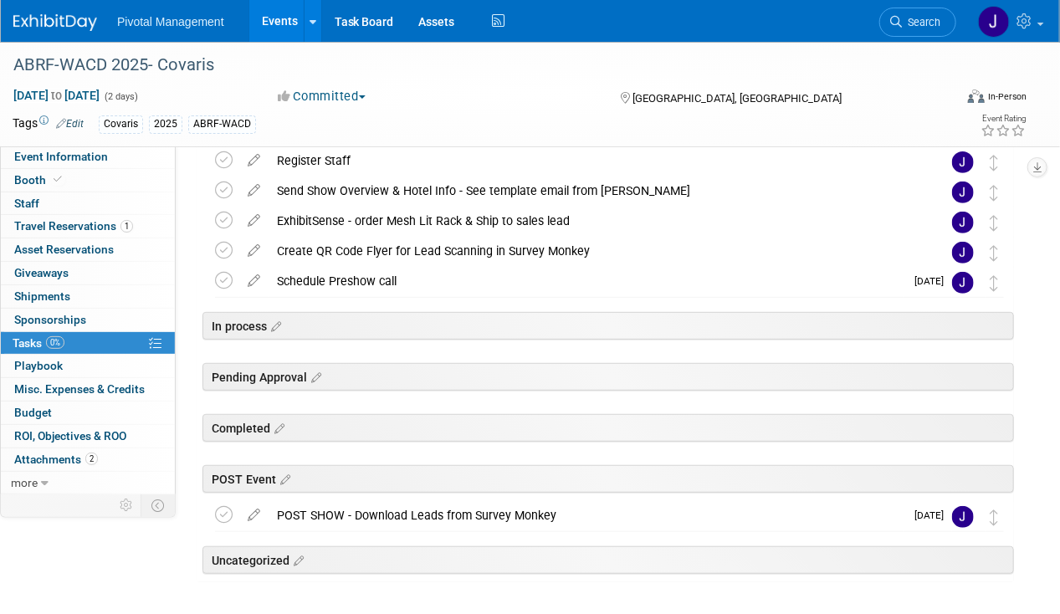
scroll to position [162, 0]
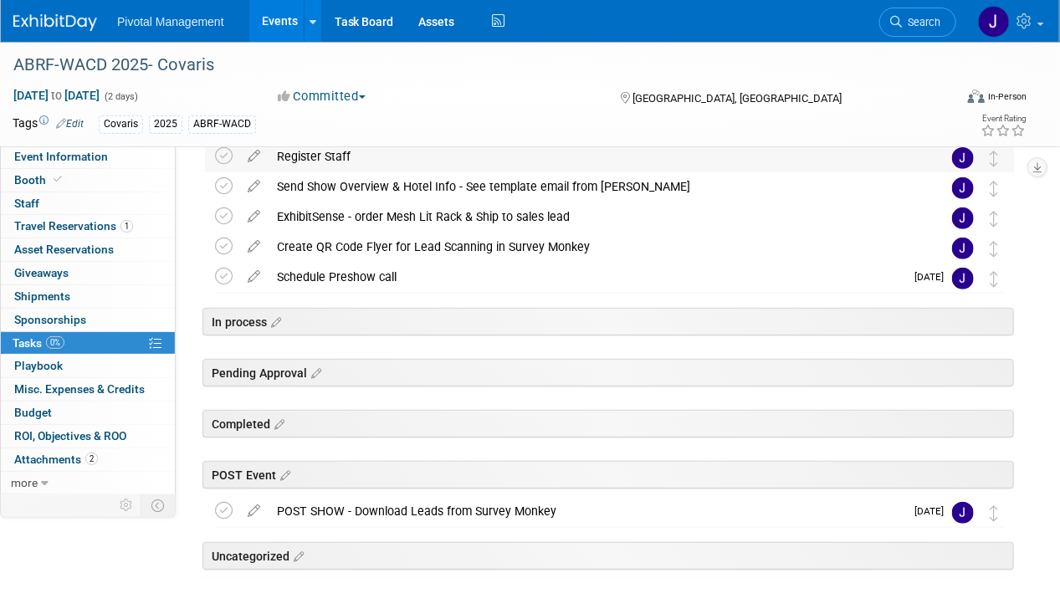
click at [341, 151] on div "Register Staff" at bounding box center [594, 156] width 650 height 28
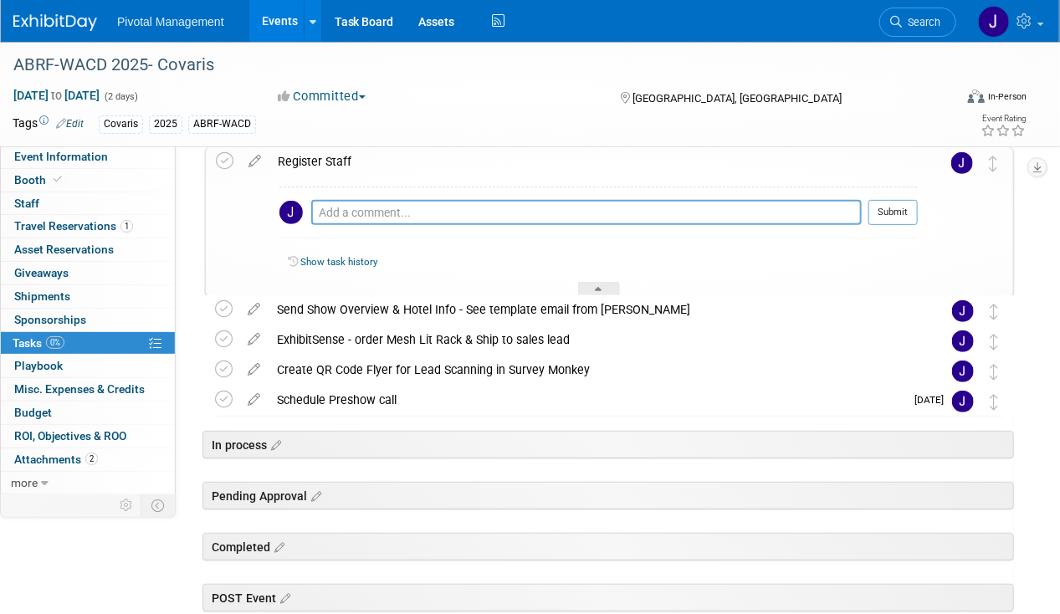
click at [340, 151] on div "Register Staff" at bounding box center [593, 161] width 649 height 28
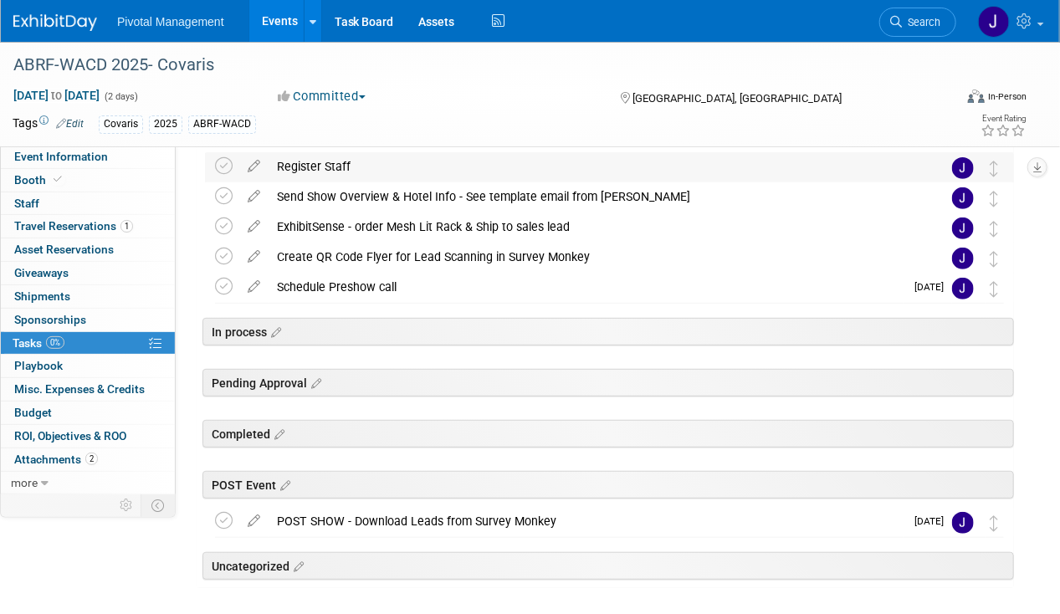
scroll to position [20, 0]
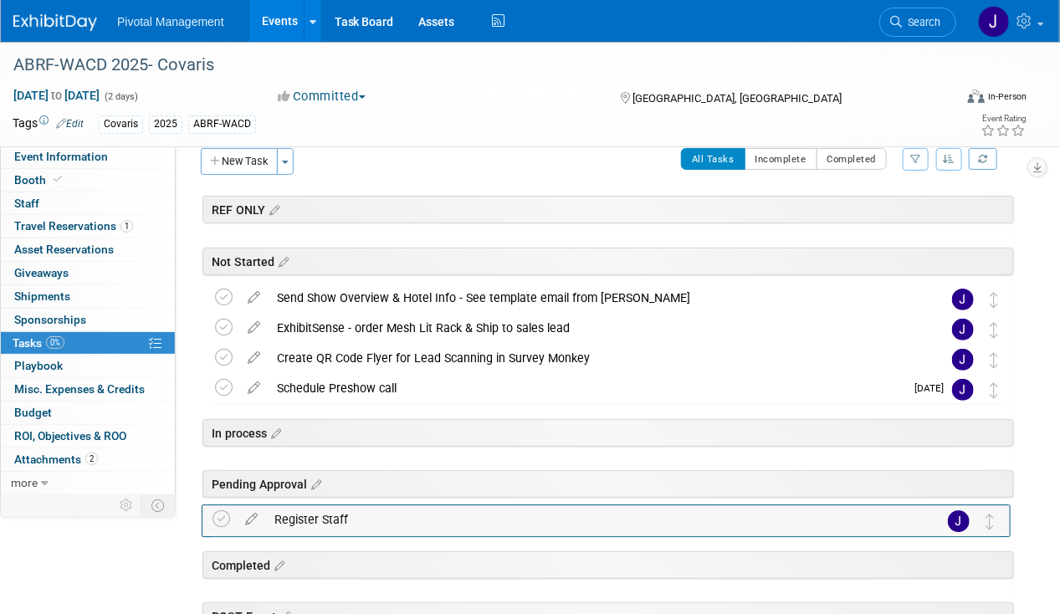
drag, startPoint x: 998, startPoint y: 291, endPoint x: 995, endPoint y: 514, distance: 222.6
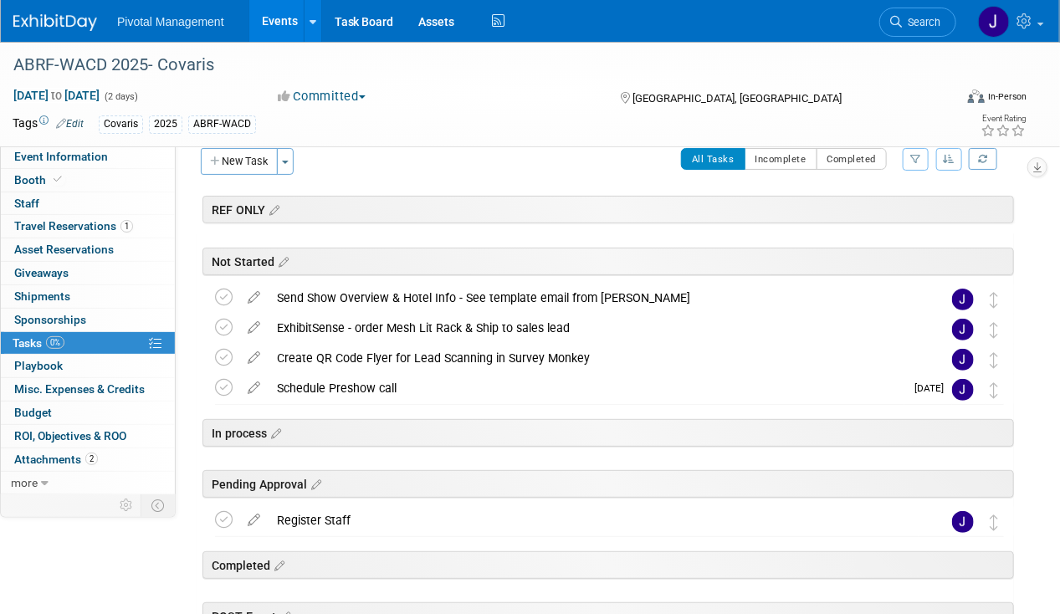
drag, startPoint x: 996, startPoint y: 336, endPoint x: 1018, endPoint y: 394, distance: 61.7
click at [999, 437] on div "ABRF-WACD 2025- Covaris Seattle, WA Oct 7, 2025 to Oct 8, 2025 (Going) Not Star…" at bounding box center [606, 476] width 818 height 488
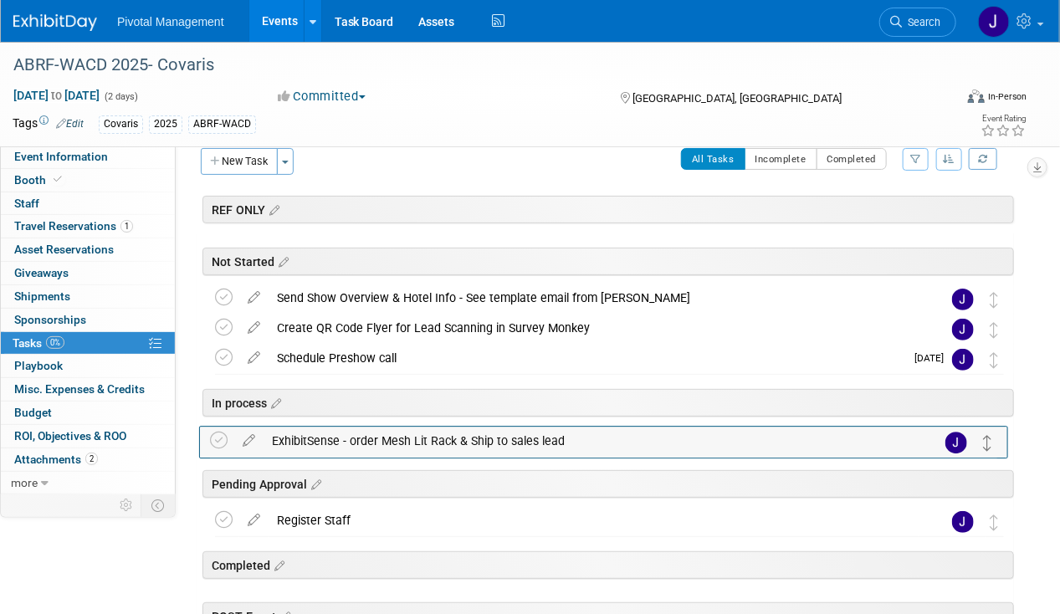
drag, startPoint x: 991, startPoint y: 322, endPoint x: 984, endPoint y: 436, distance: 114.0
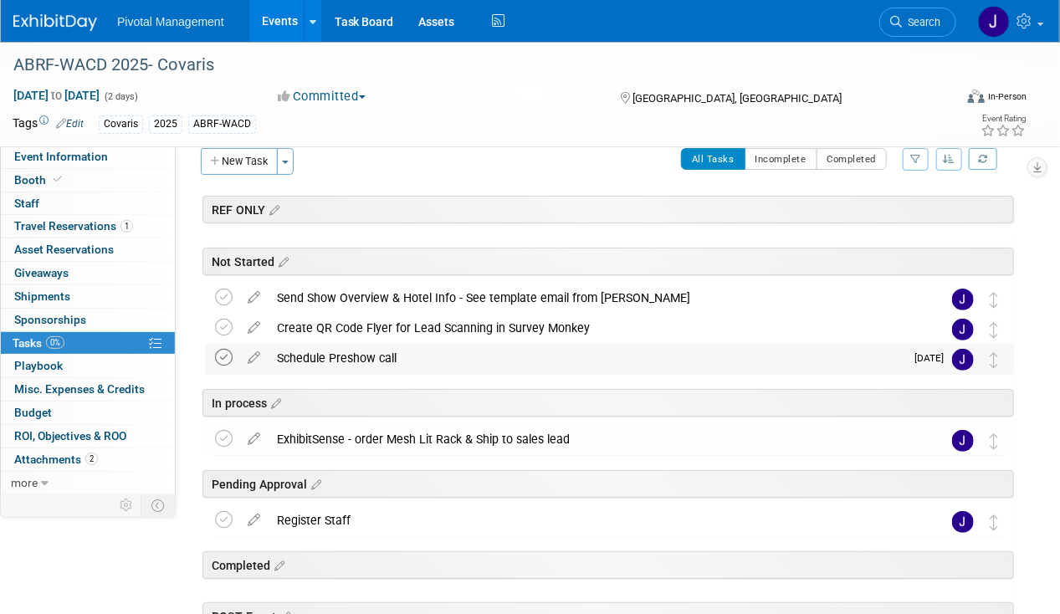
click at [221, 350] on icon at bounding box center [224, 358] width 18 height 18
click at [460, 352] on div "Schedule Preshow call" at bounding box center [587, 358] width 636 height 28
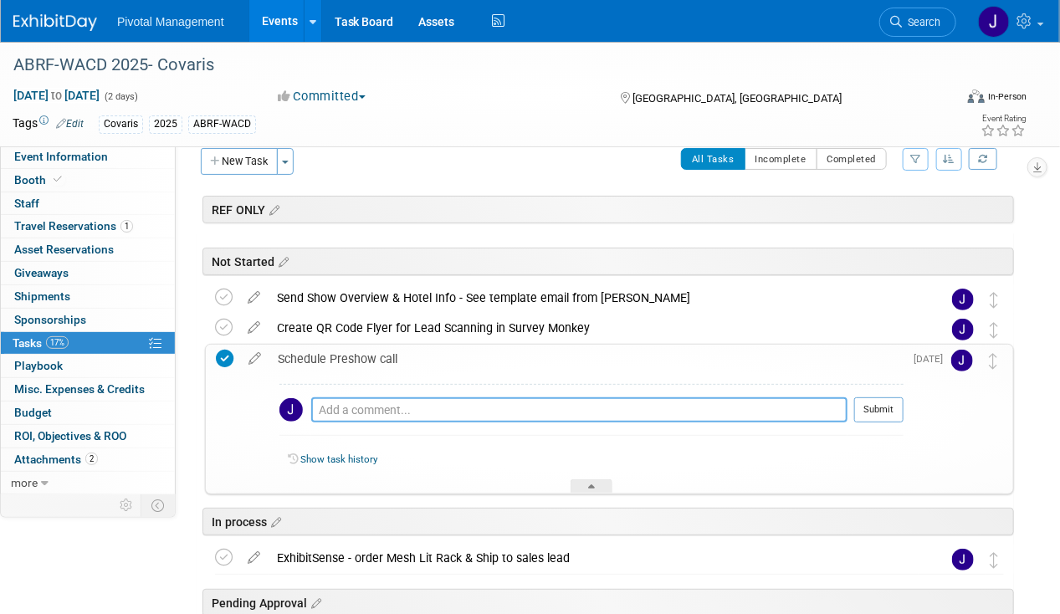
click at [419, 412] on textarea at bounding box center [579, 410] width 536 height 25
type textarea "N/A per Elisabeth/Valerie - 08.19.25"
click at [875, 409] on button "Submit" at bounding box center [878, 410] width 49 height 25
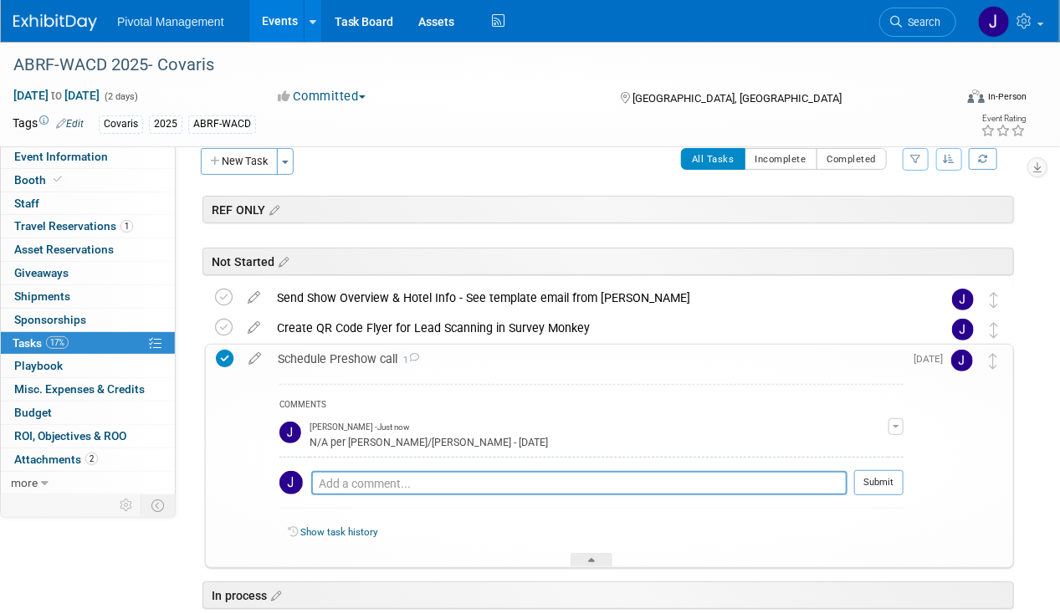
click at [353, 358] on div "Schedule Preshow call 1" at bounding box center [586, 359] width 634 height 28
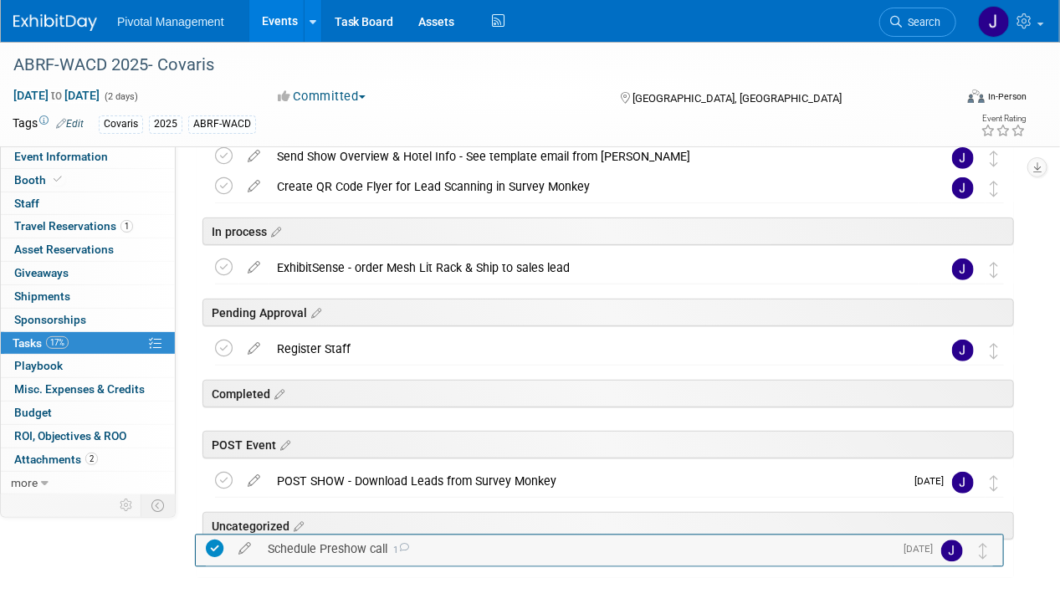
scroll to position [226, 0]
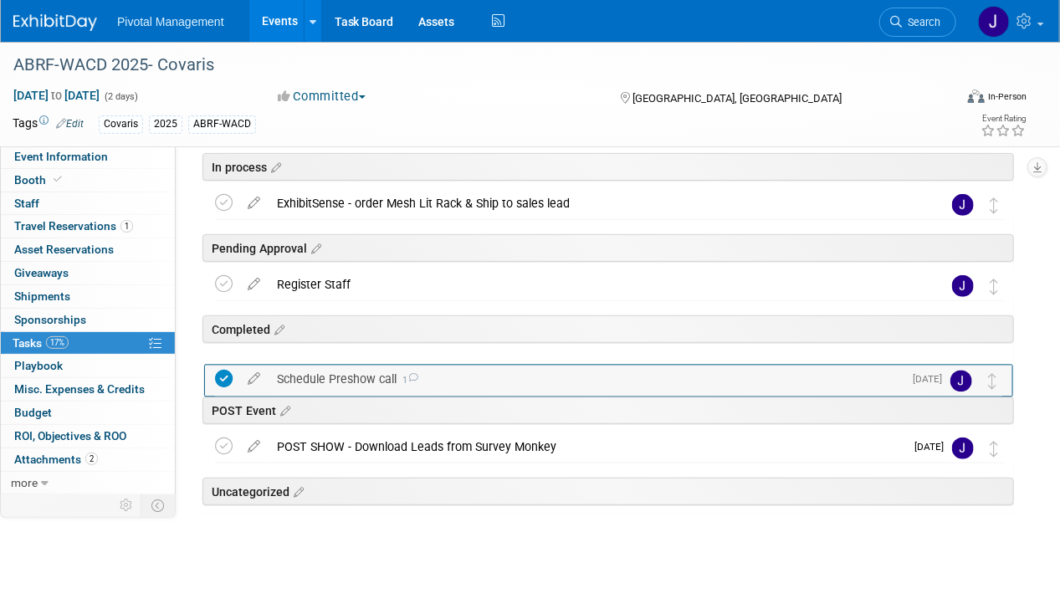
drag, startPoint x: 1002, startPoint y: 360, endPoint x: 1001, endPoint y: 382, distance: 21.8
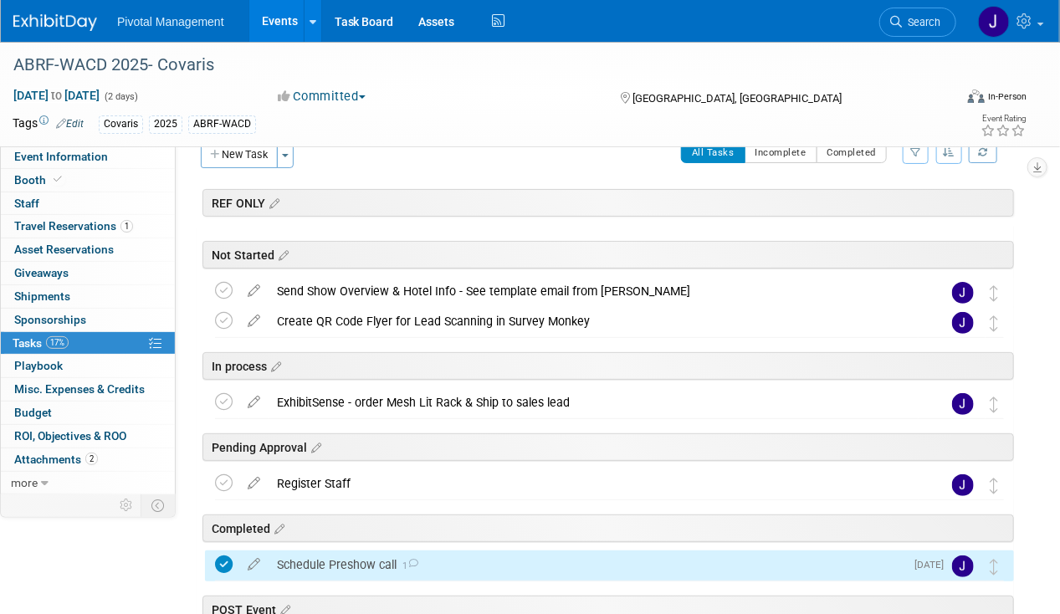
scroll to position [0, 0]
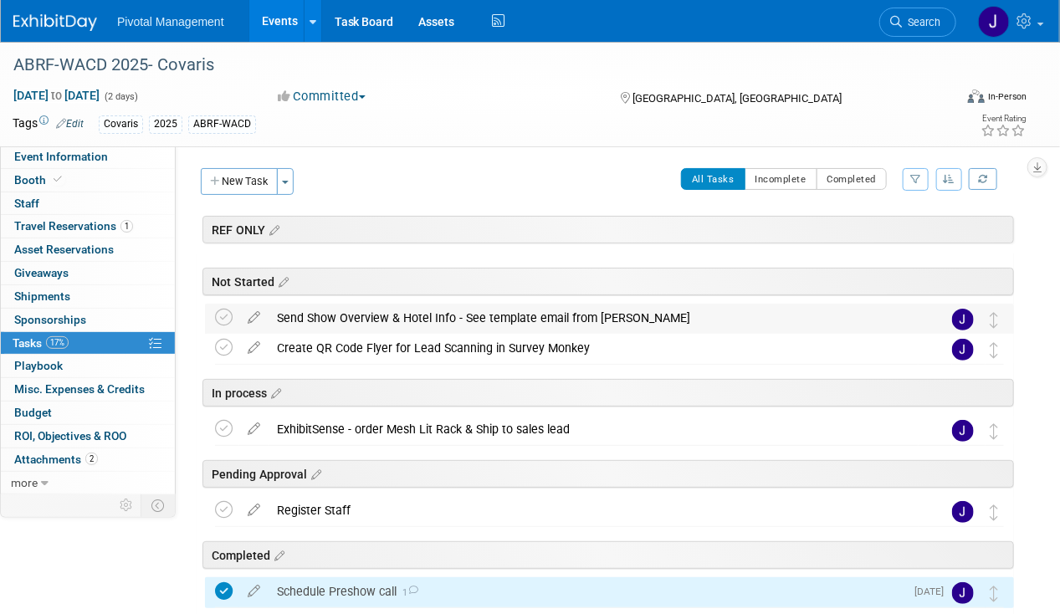
click at [459, 316] on div "Send Show Overview & Hotel Info - See template email from Briana" at bounding box center [594, 318] width 650 height 28
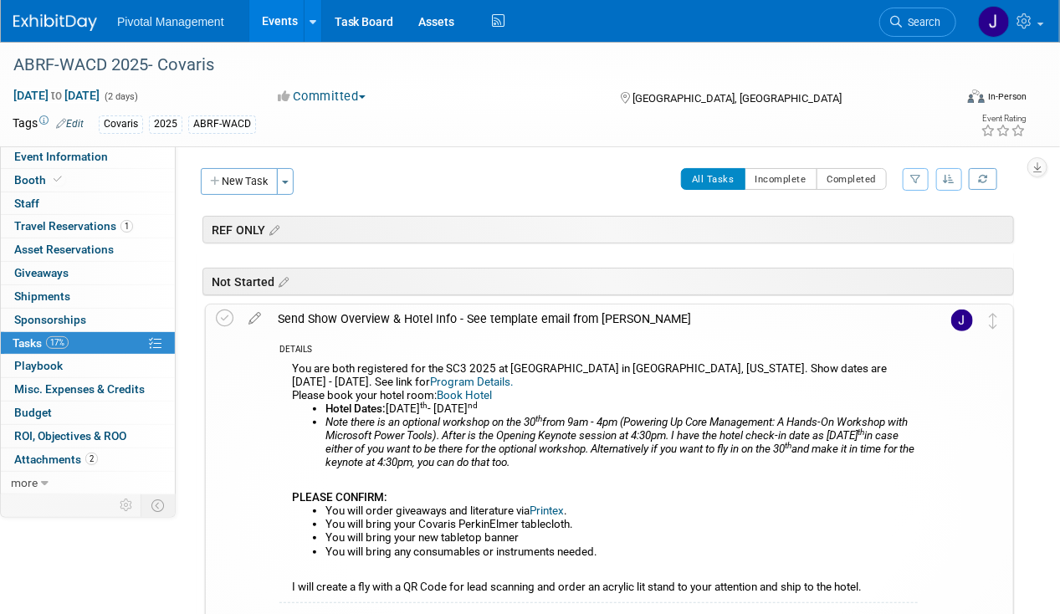
click at [459, 316] on div "Send Show Overview & Hotel Info - See template email from Briana" at bounding box center [593, 319] width 649 height 28
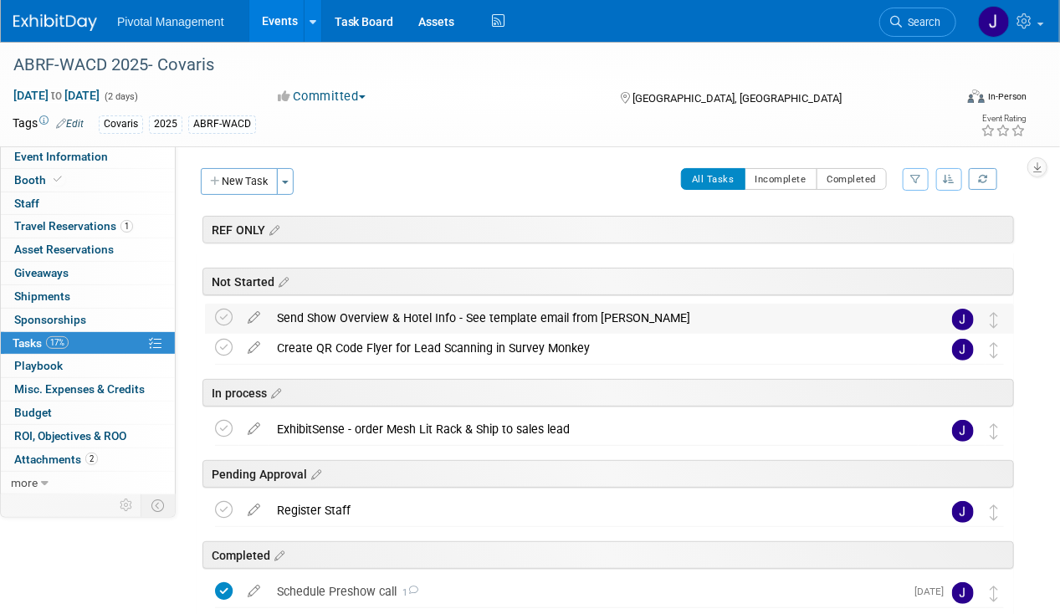
click at [459, 316] on div "Send Show Overview & Hotel Info - See template email from Briana" at bounding box center [594, 318] width 650 height 28
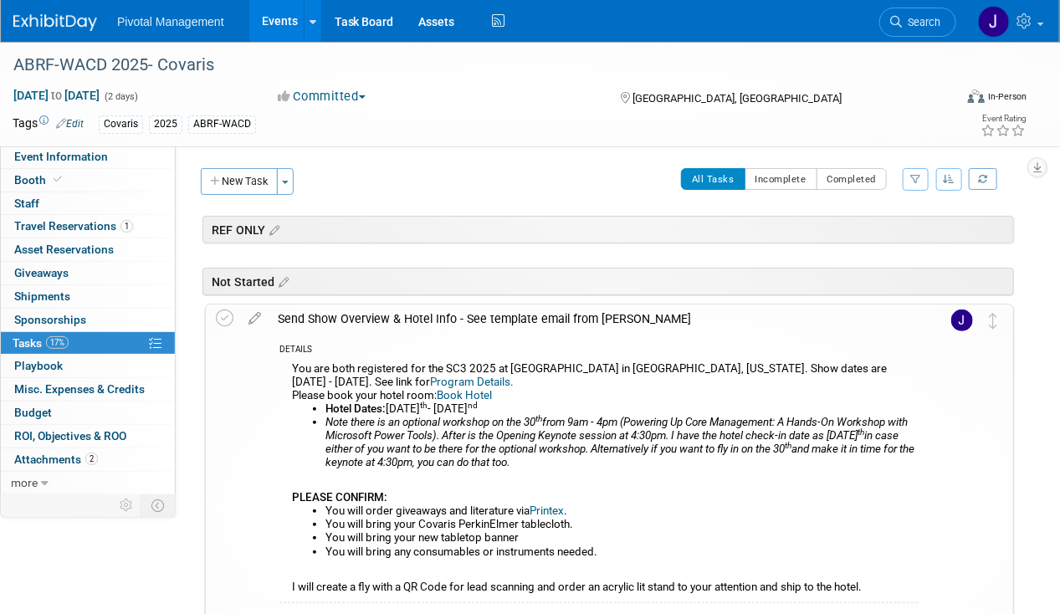
click at [459, 316] on div "Send Show Overview & Hotel Info - See template email from Briana" at bounding box center [593, 319] width 649 height 28
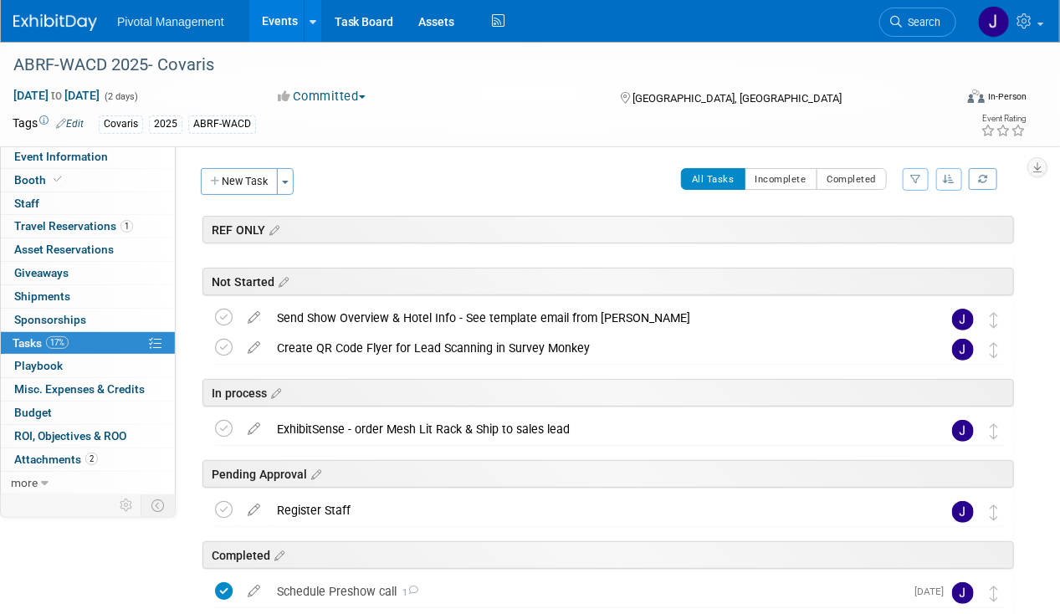
click at [396, 504] on div "Register Staff" at bounding box center [594, 510] width 650 height 28
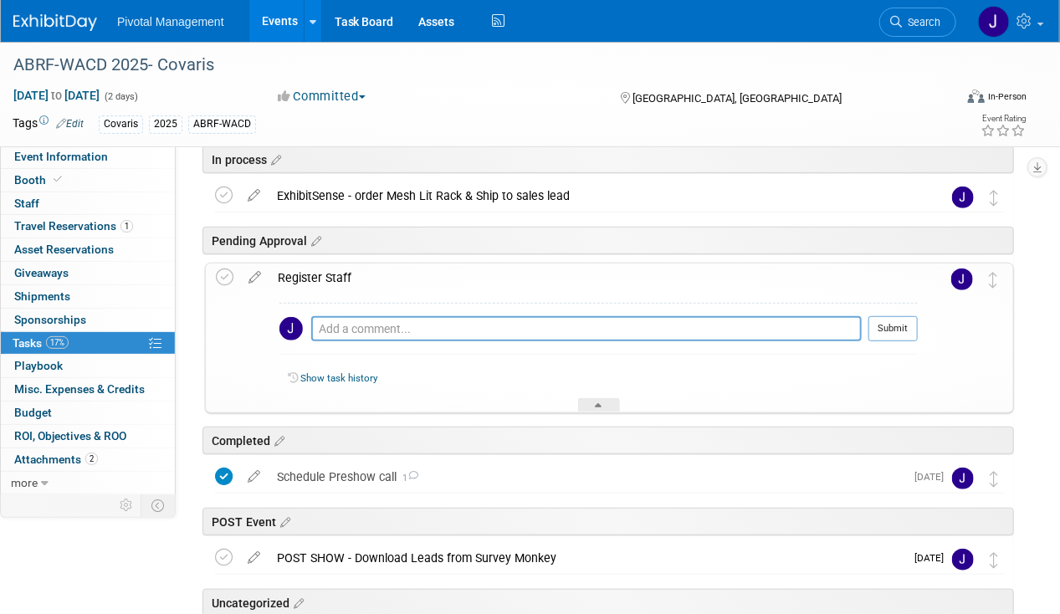
scroll to position [234, 0]
click at [359, 334] on textarea at bounding box center [586, 328] width 551 height 25
type textarea "Pinged Tom for attendees - 08.19.25"
click at [906, 320] on button "Submit" at bounding box center [893, 328] width 49 height 25
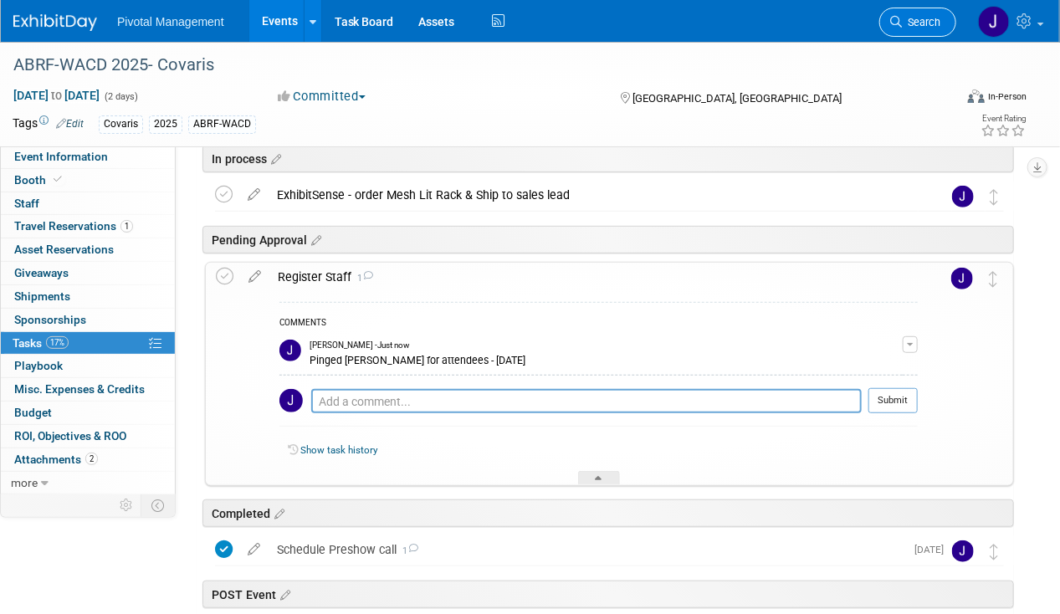
click at [934, 22] on span "Search" at bounding box center [921, 22] width 38 height 13
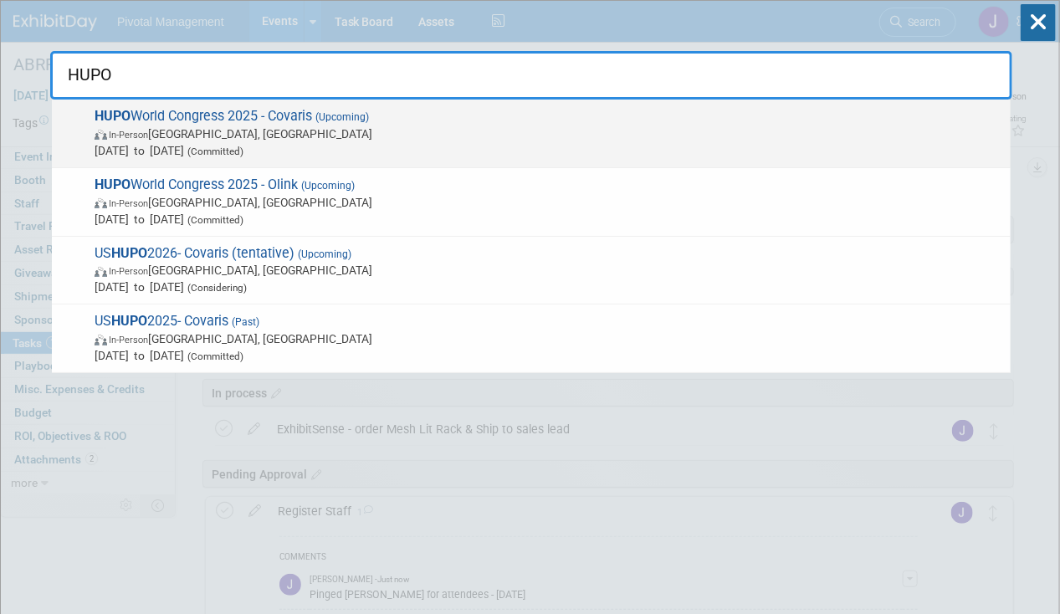
type input "HUPO"
click at [303, 135] on span "In-Person Toronto, Canada" at bounding box center [549, 134] width 908 height 17
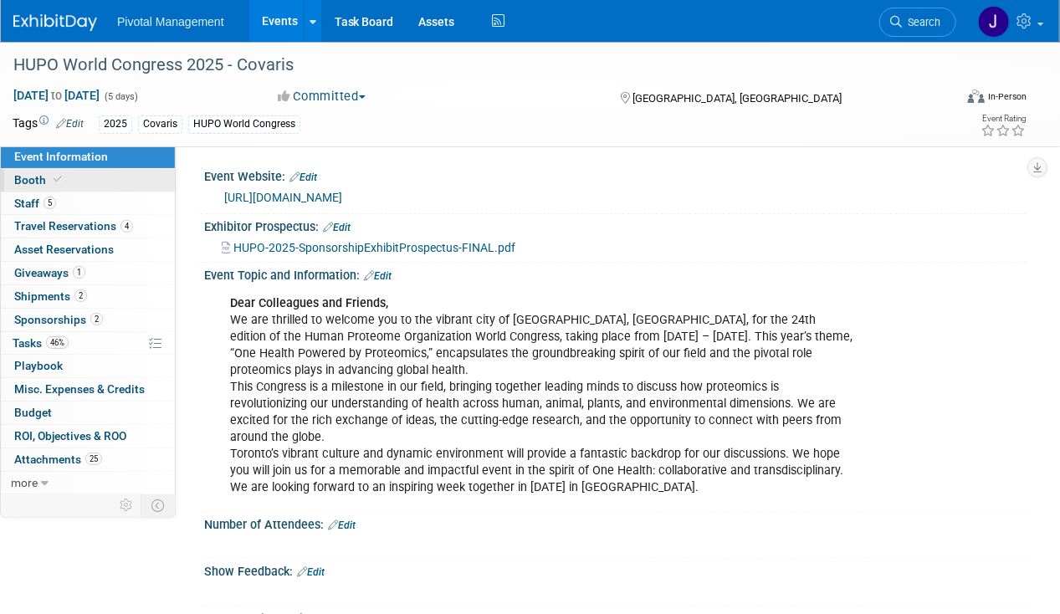
click at [121, 187] on link "Booth" at bounding box center [88, 180] width 174 height 23
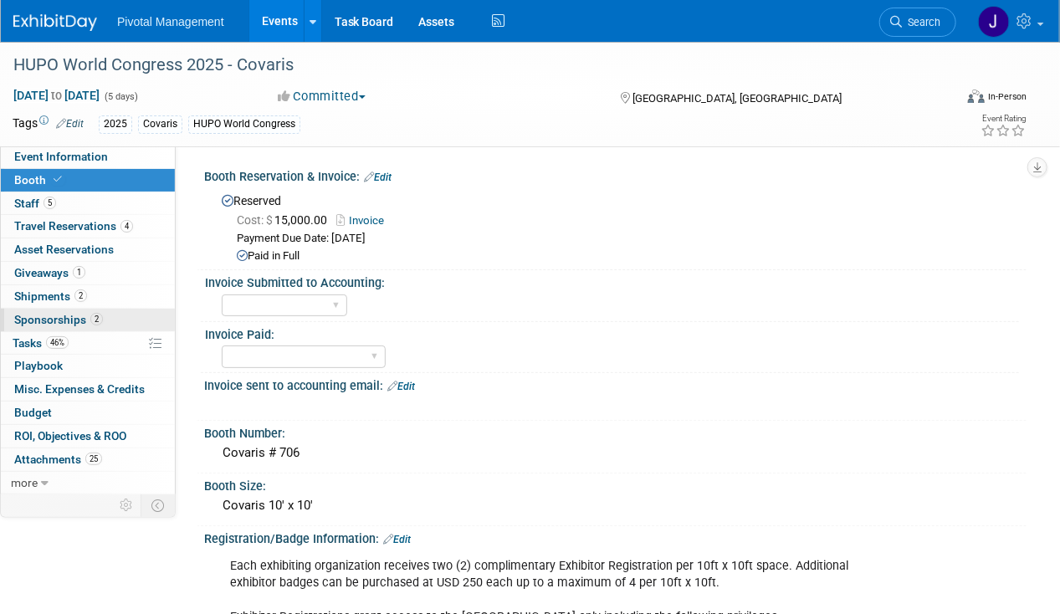
click at [72, 310] on link "2 Sponsorships 2" at bounding box center [88, 320] width 174 height 23
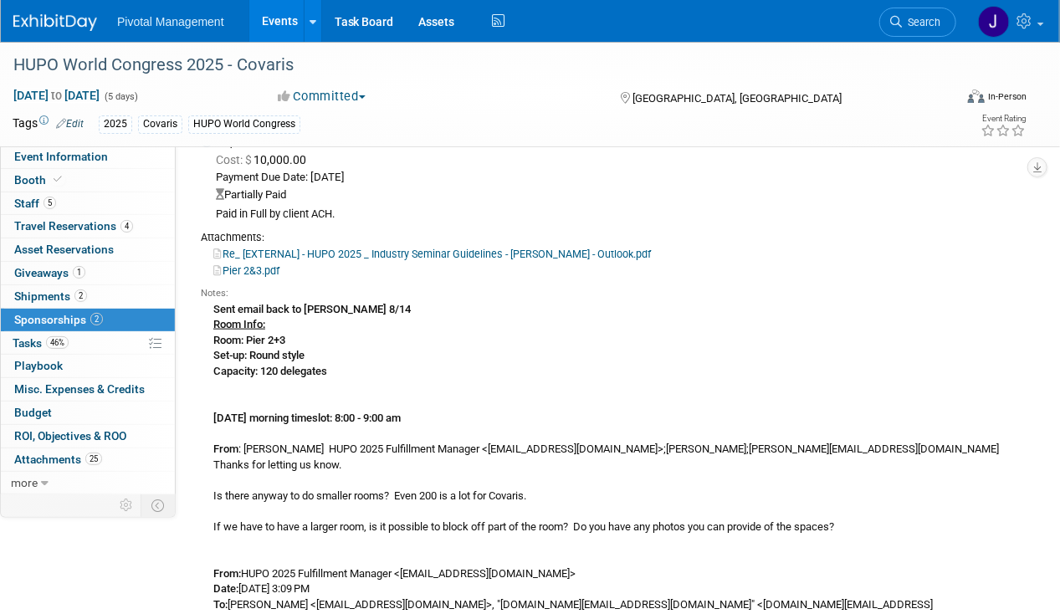
scroll to position [435, 0]
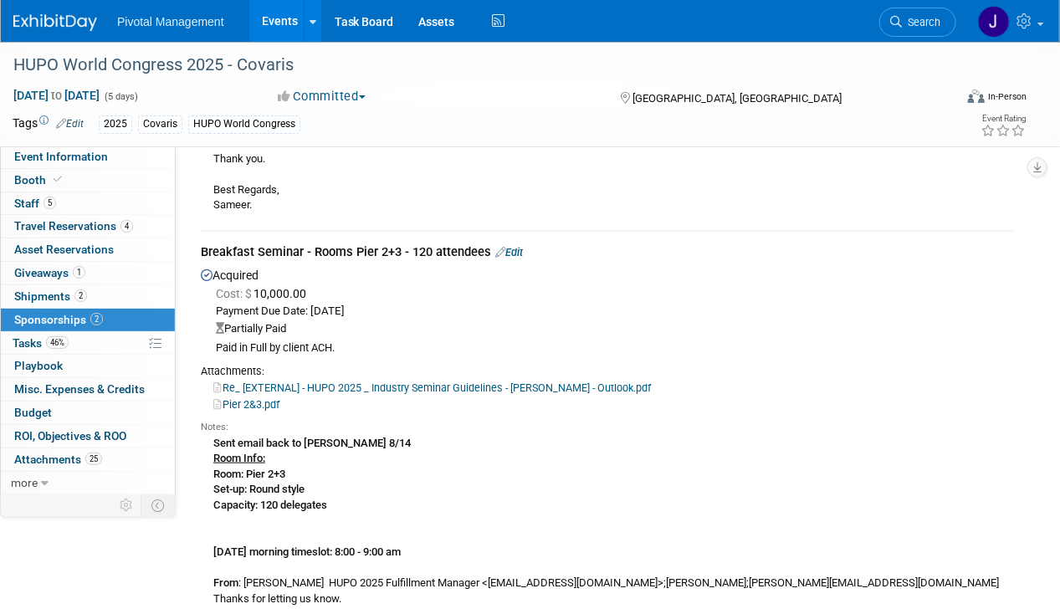
drag, startPoint x: 312, startPoint y: 250, endPoint x: 488, endPoint y: 253, distance: 175.8
click at [488, 253] on div "Breakfast Seminar - Rooms Pier 2+3 - 120 attendees Edit" at bounding box center [607, 254] width 813 height 21
copy div "Rooms Pier 2+3 - 120 attendees"
click at [912, 294] on div "Cost: $ 10,000.00" at bounding box center [615, 293] width 798 height 17
click at [582, 387] on link "Re_ [EXTERNAL] - HUPO 2025 _ Industry Seminar Guidelines - Briana Waqa - Outloo…" at bounding box center [432, 388] width 438 height 13
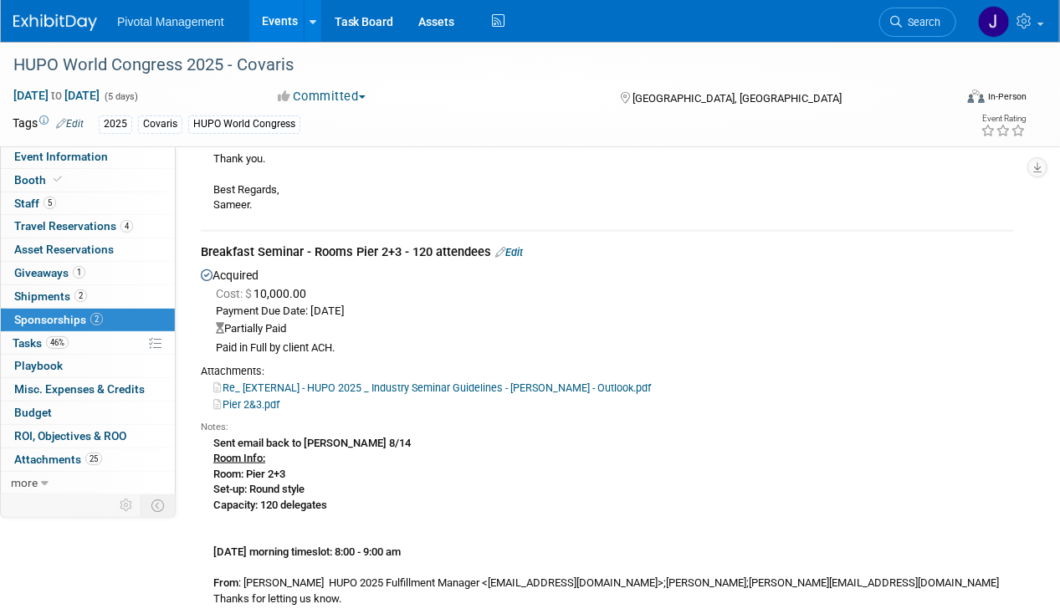
click at [257, 400] on link "Pier 2&3.pdf" at bounding box center [246, 404] width 66 height 13
click at [567, 321] on div "Partially Paid" at bounding box center [615, 329] width 798 height 16
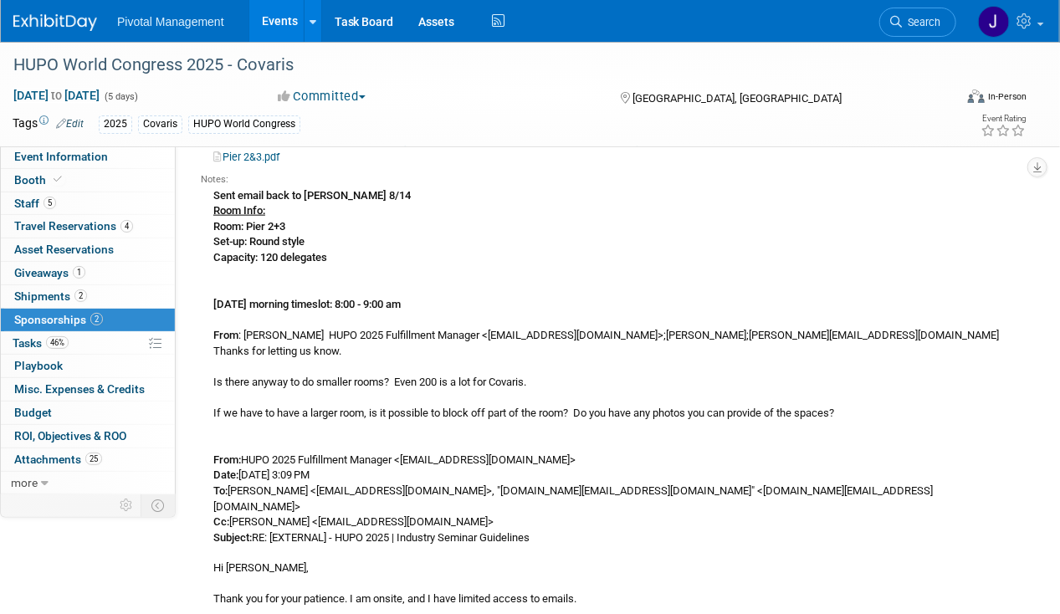
scroll to position [694, 0]
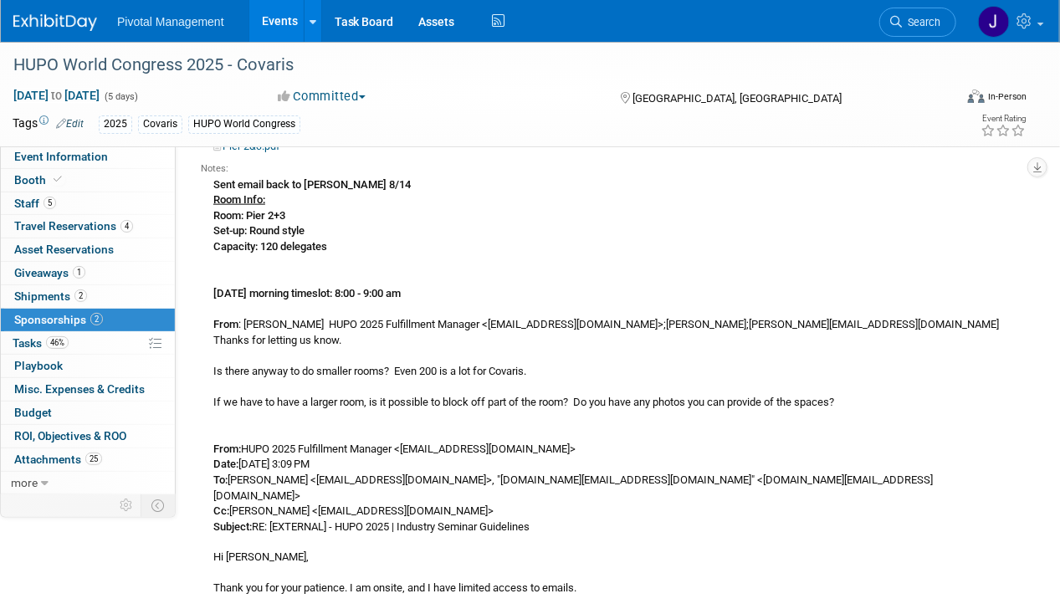
drag, startPoint x: 475, startPoint y: 290, endPoint x: 207, endPoint y: 290, distance: 268.7
click at [207, 290] on div "Sent email back to Emma 8/14 Room Info: Room: Pier 2+3 Set-up: Round style Capa…" at bounding box center [607, 581] width 813 height 811
copy b "Wednesday, Nov 12 morning timeslot: 8:00 - 9:00 am"
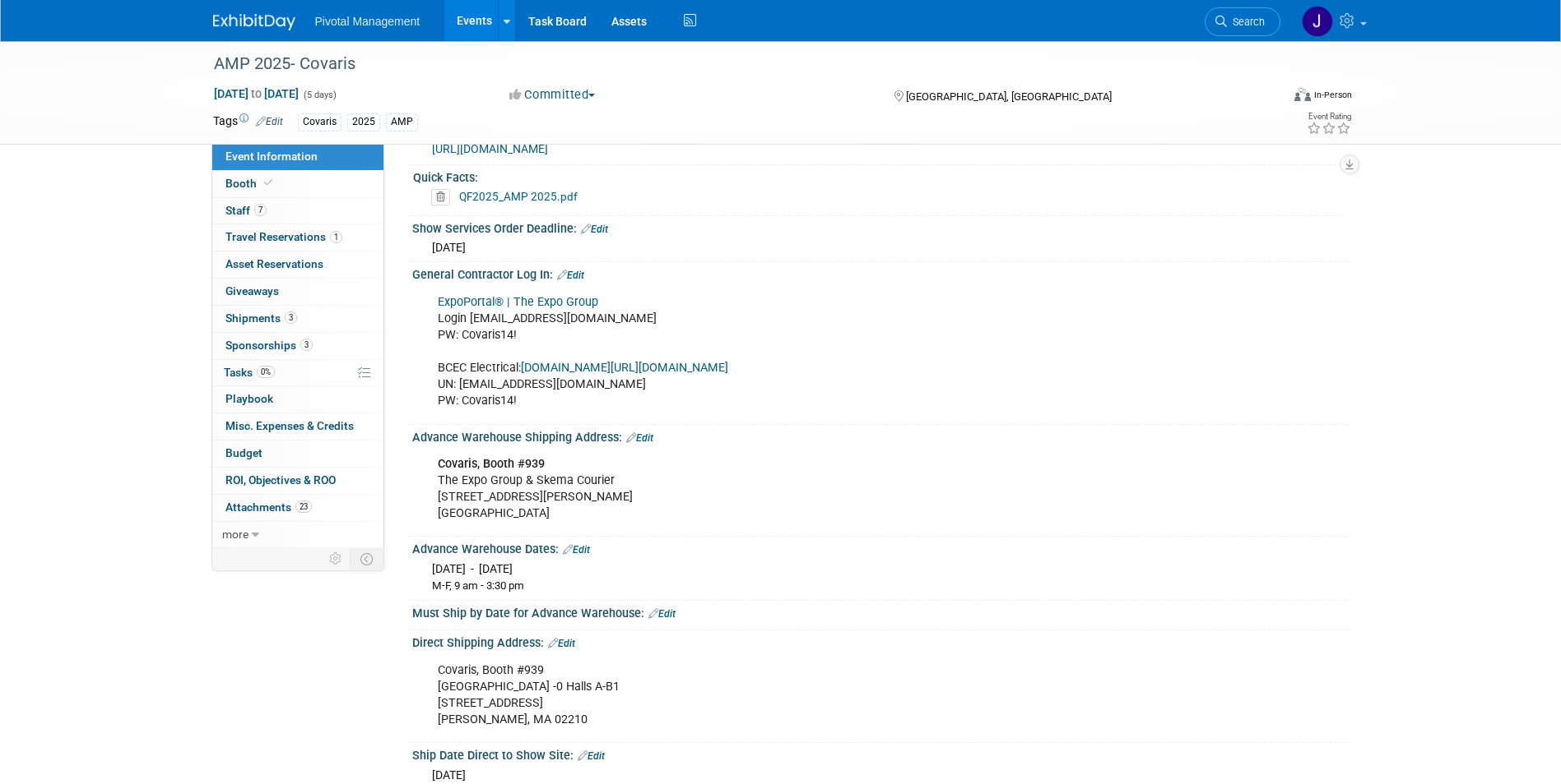
scroll to position [1791, 0]
